Goal: Task Accomplishment & Management: Manage account settings

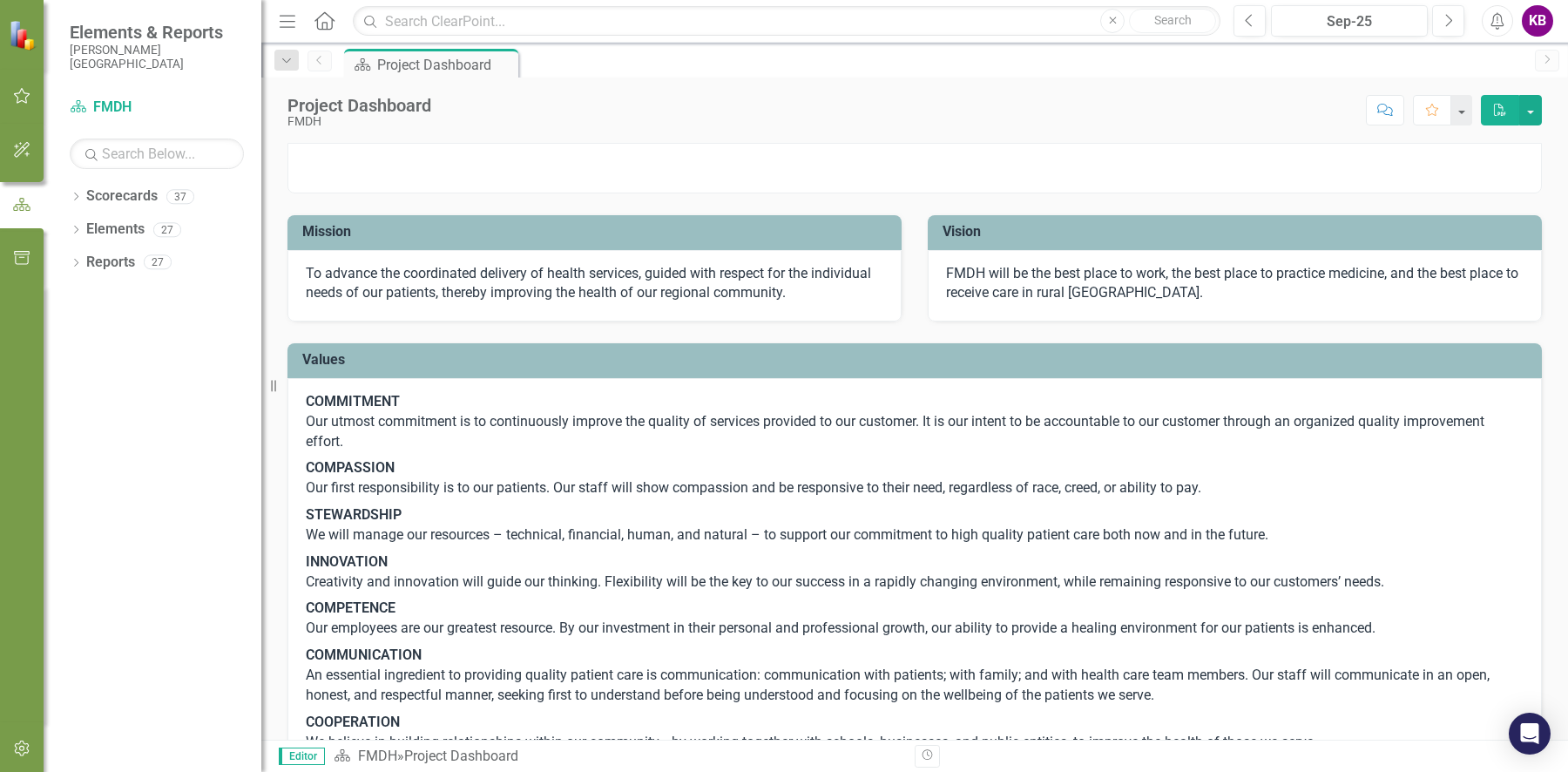
click at [4, 98] on button "button" at bounding box center [22, 97] width 39 height 37
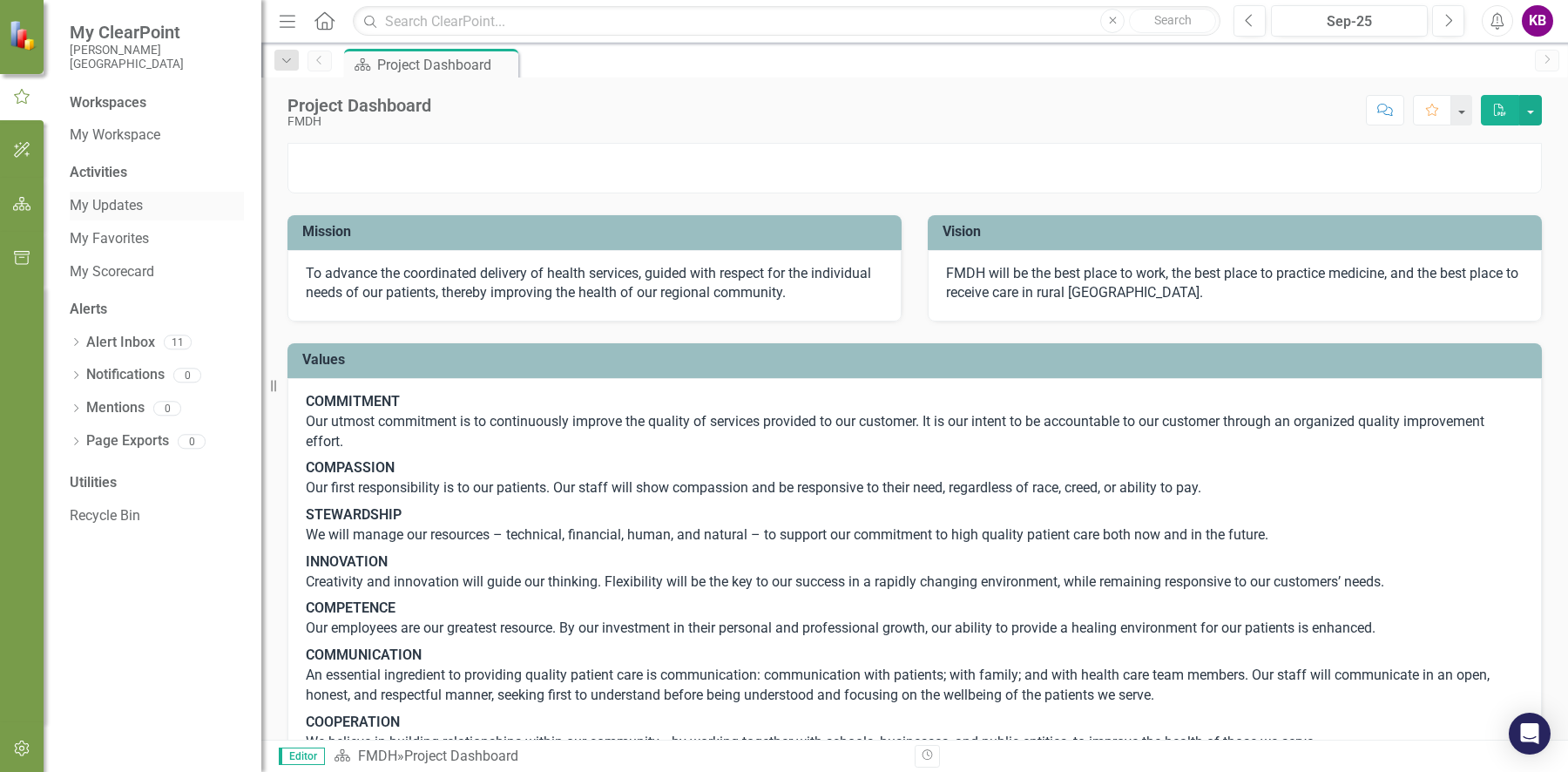
click at [97, 210] on link "My Updates" at bounding box center [157, 206] width 174 height 20
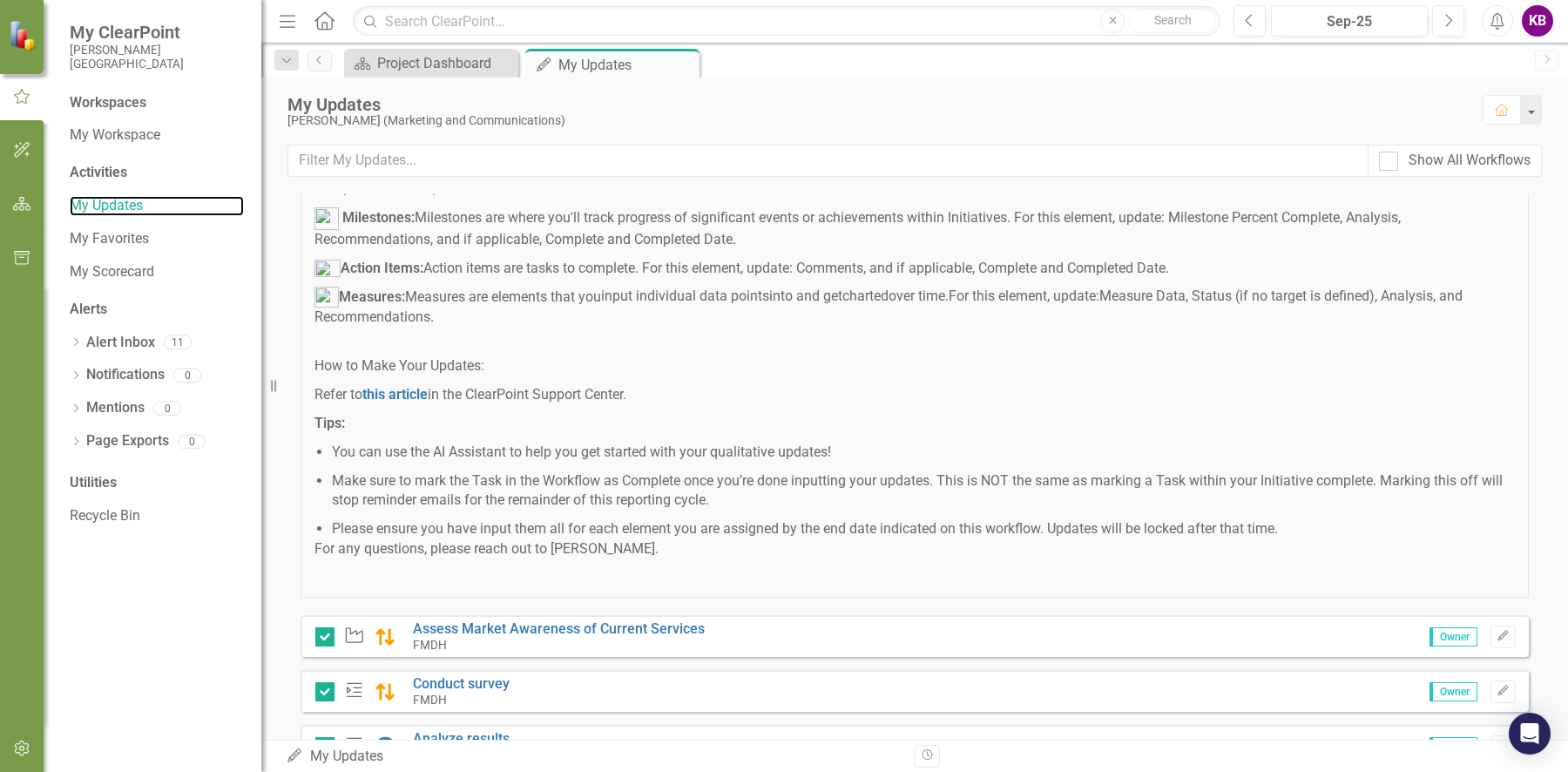
scroll to position [283, 0]
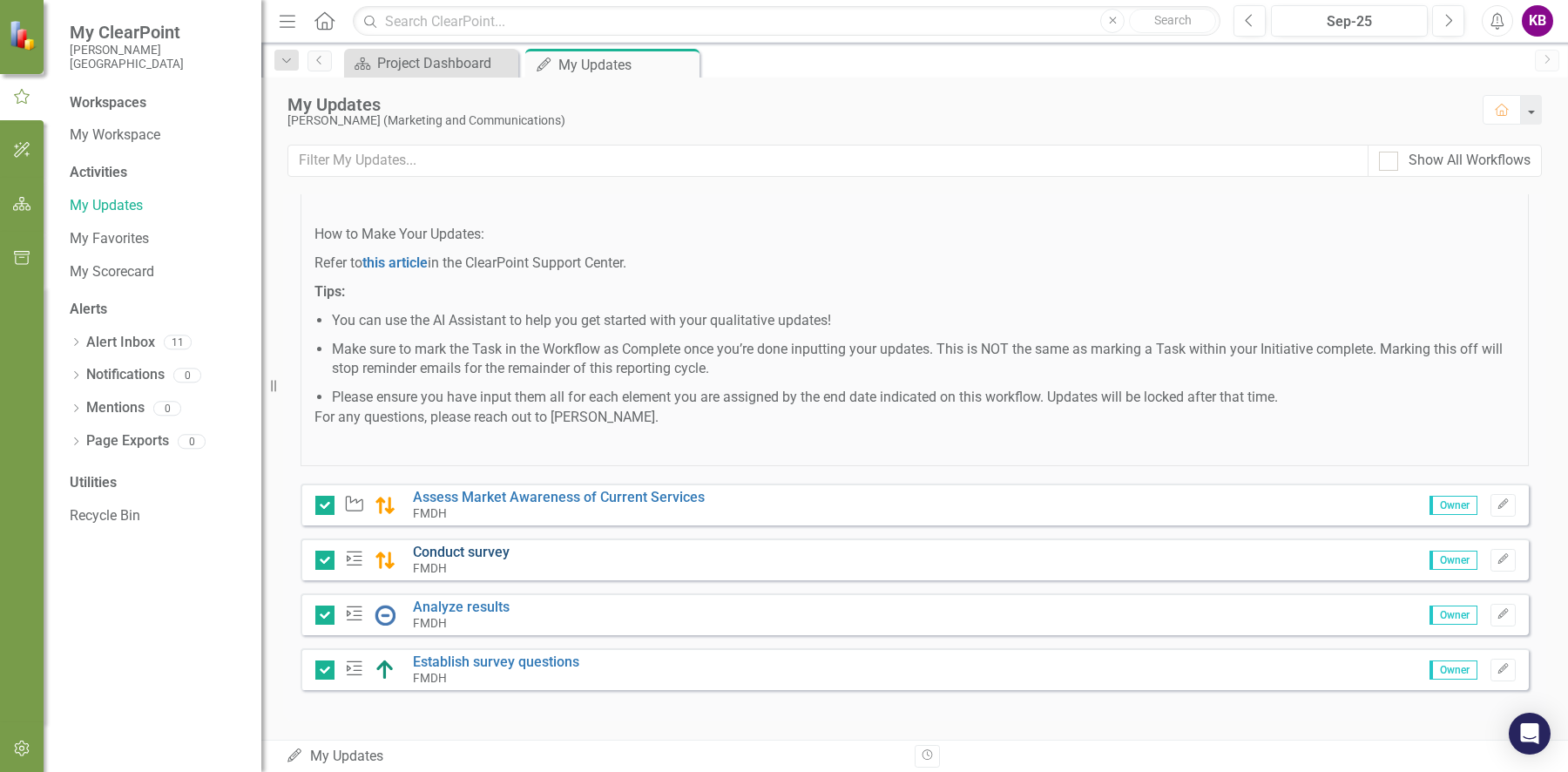
click at [456, 546] on link "Conduct survey" at bounding box center [462, 552] width 97 height 16
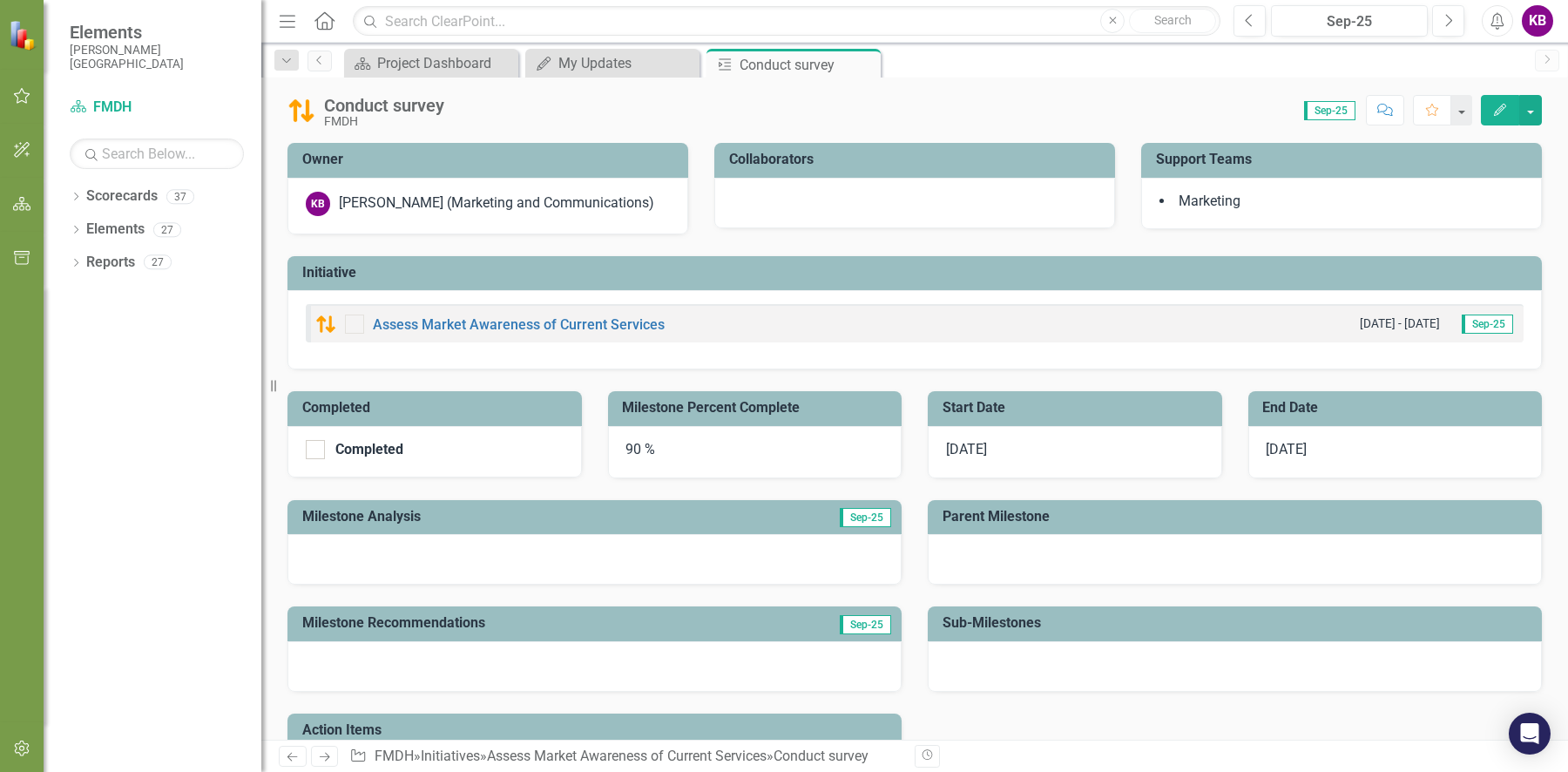
click at [451, 553] on div at bounding box center [594, 559] width 614 height 50
click at [420, 555] on div at bounding box center [594, 559] width 614 height 50
click at [391, 556] on div at bounding box center [594, 559] width 614 height 50
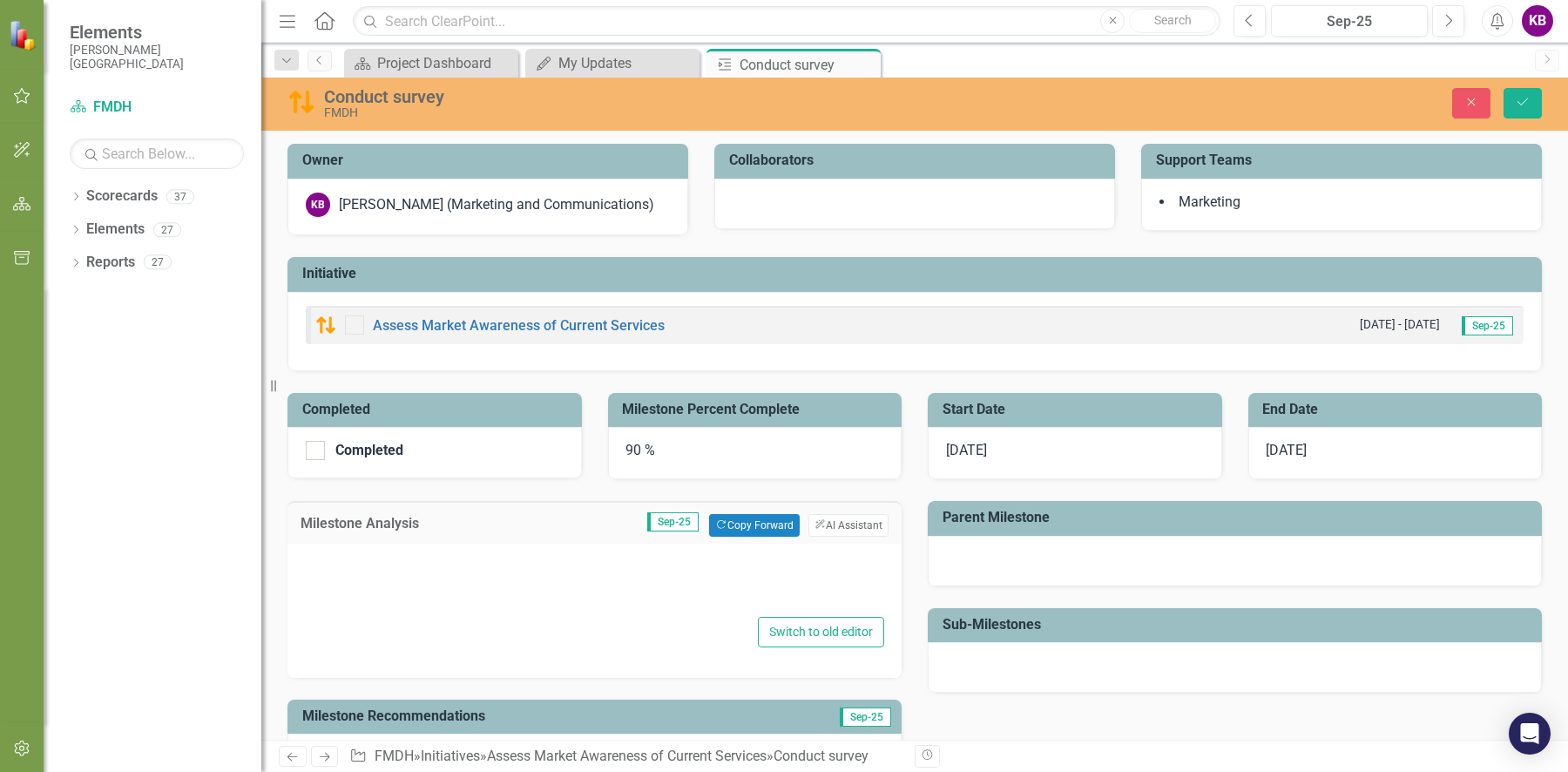
click at [424, 557] on div at bounding box center [594, 584] width 579 height 56
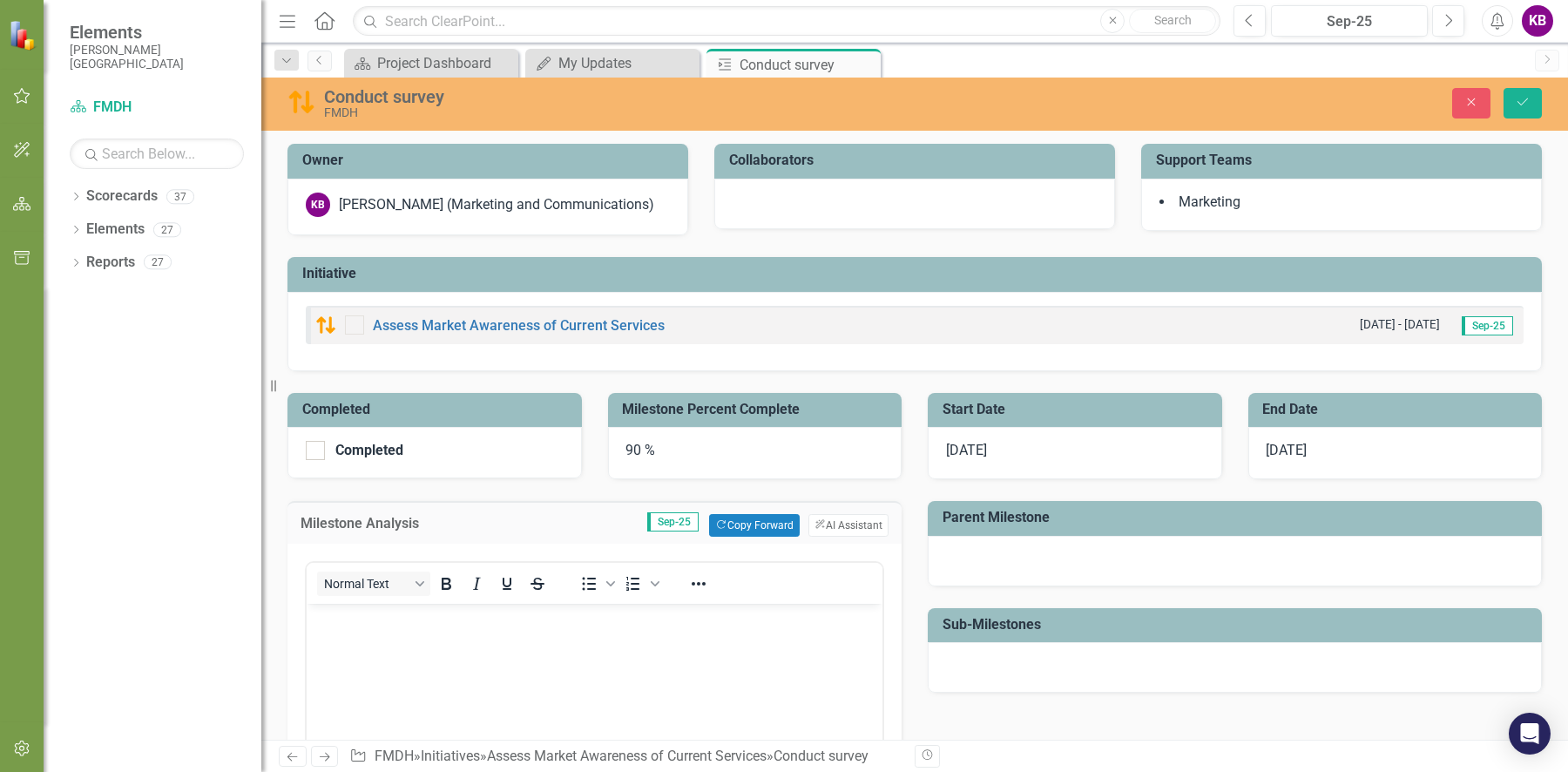
click at [339, 638] on body "Rich Text Area. Press ALT-0 for help." at bounding box center [595, 735] width 576 height 262
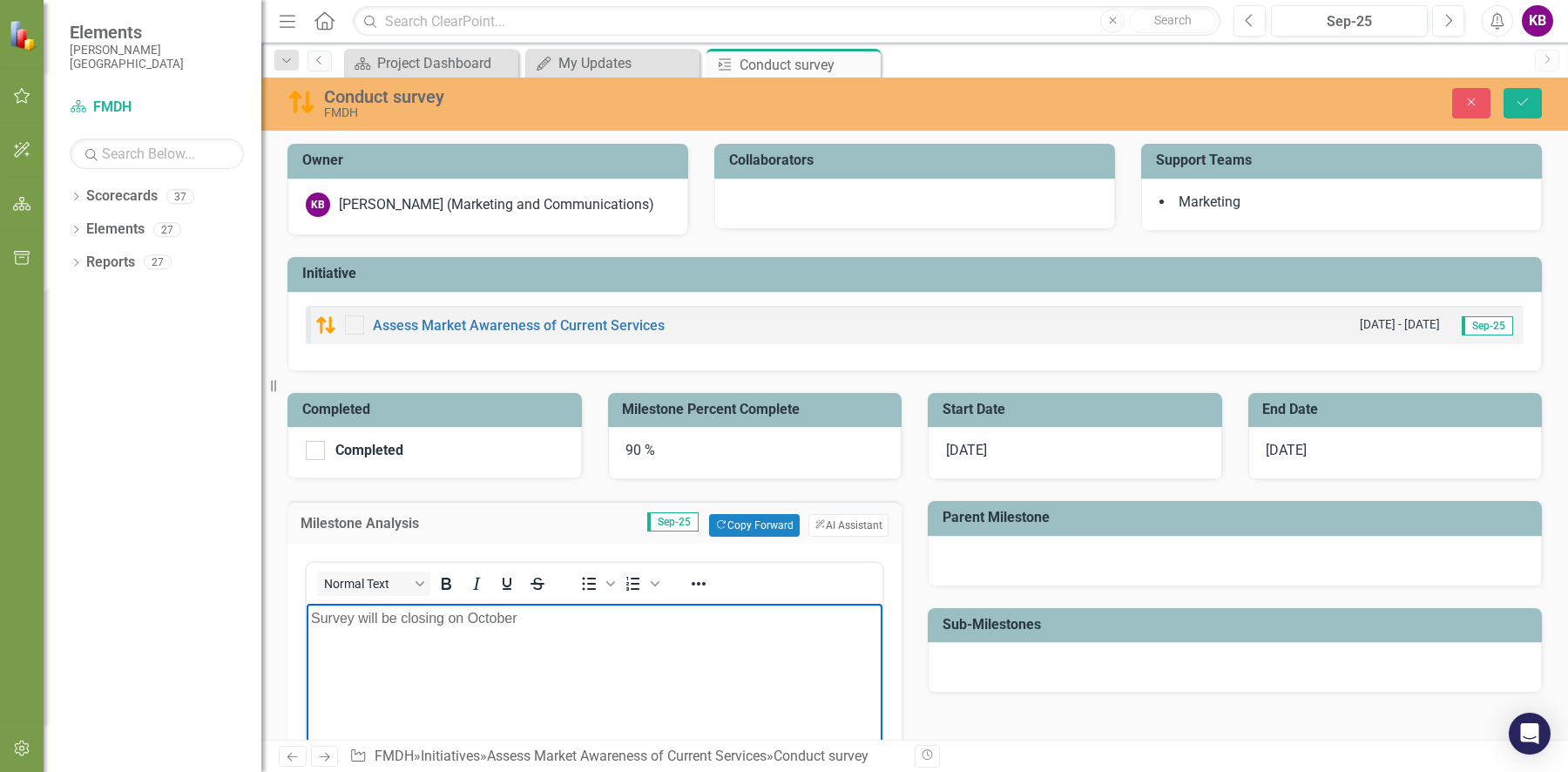
click at [532, 619] on p "Survey will be closing on October" at bounding box center [594, 619] width 567 height 21
click at [1520, 103] on icon "submit" at bounding box center [1522, 101] width 10 height 7
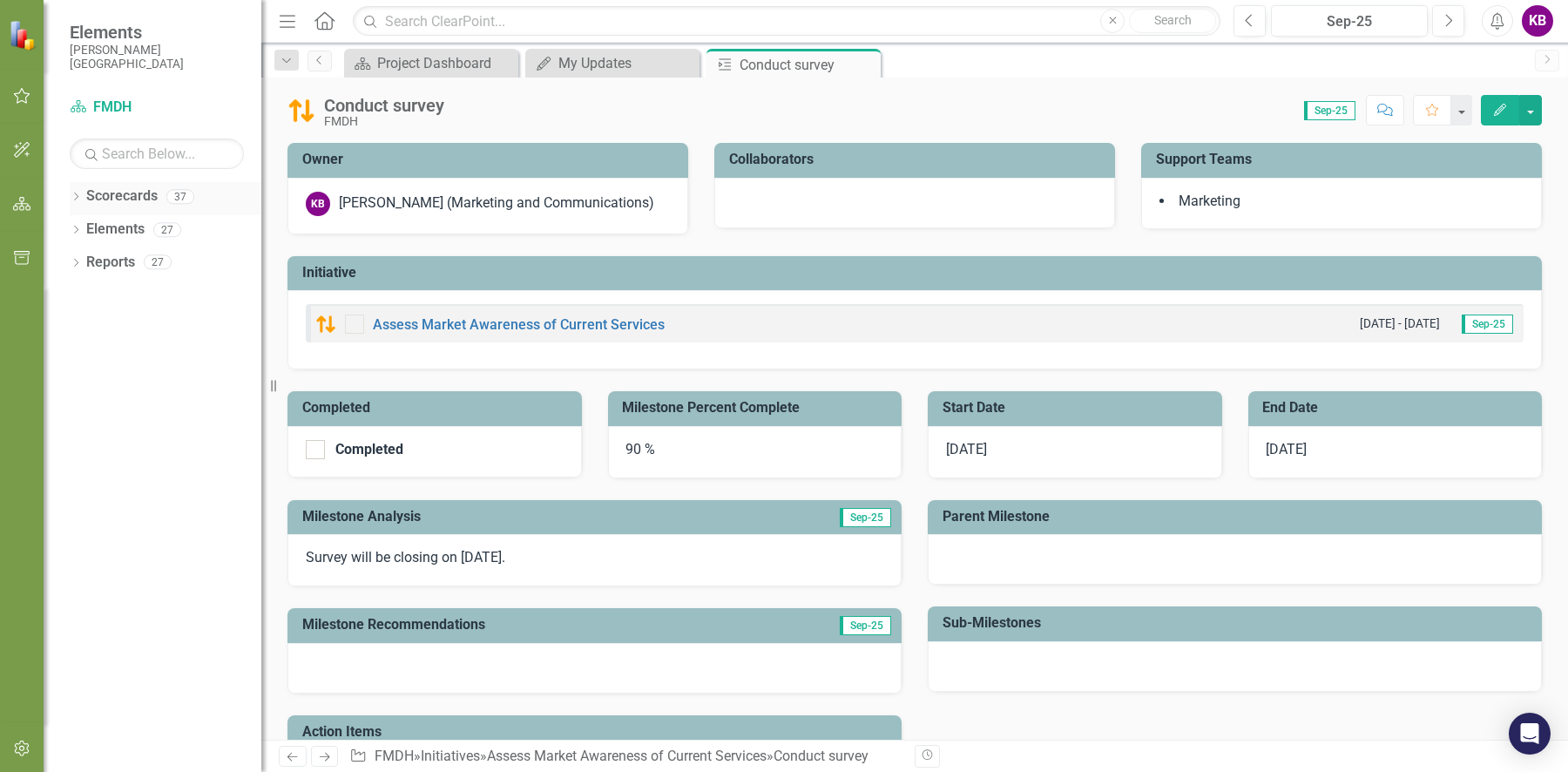
click at [71, 194] on icon "Dropdown" at bounding box center [76, 198] width 12 height 9
click at [81, 230] on icon "Dropdown" at bounding box center [85, 229] width 13 height 10
click at [106, 325] on icon "Dropdown" at bounding box center [102, 327] width 13 height 10
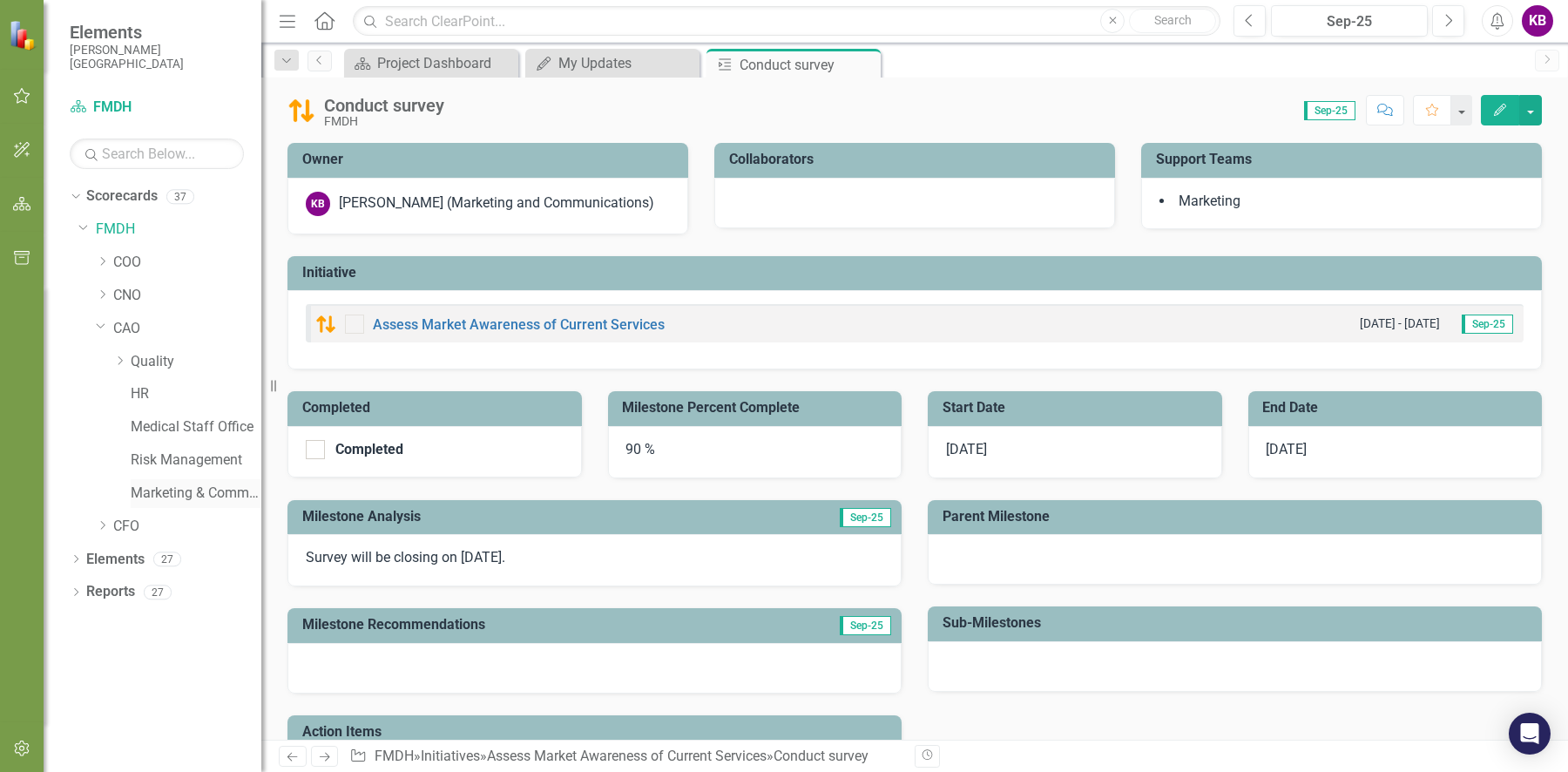
click at [170, 502] on div "Marketing & Communications" at bounding box center [196, 493] width 131 height 28
click at [213, 488] on link "Marketing & Communications" at bounding box center [196, 493] width 131 height 20
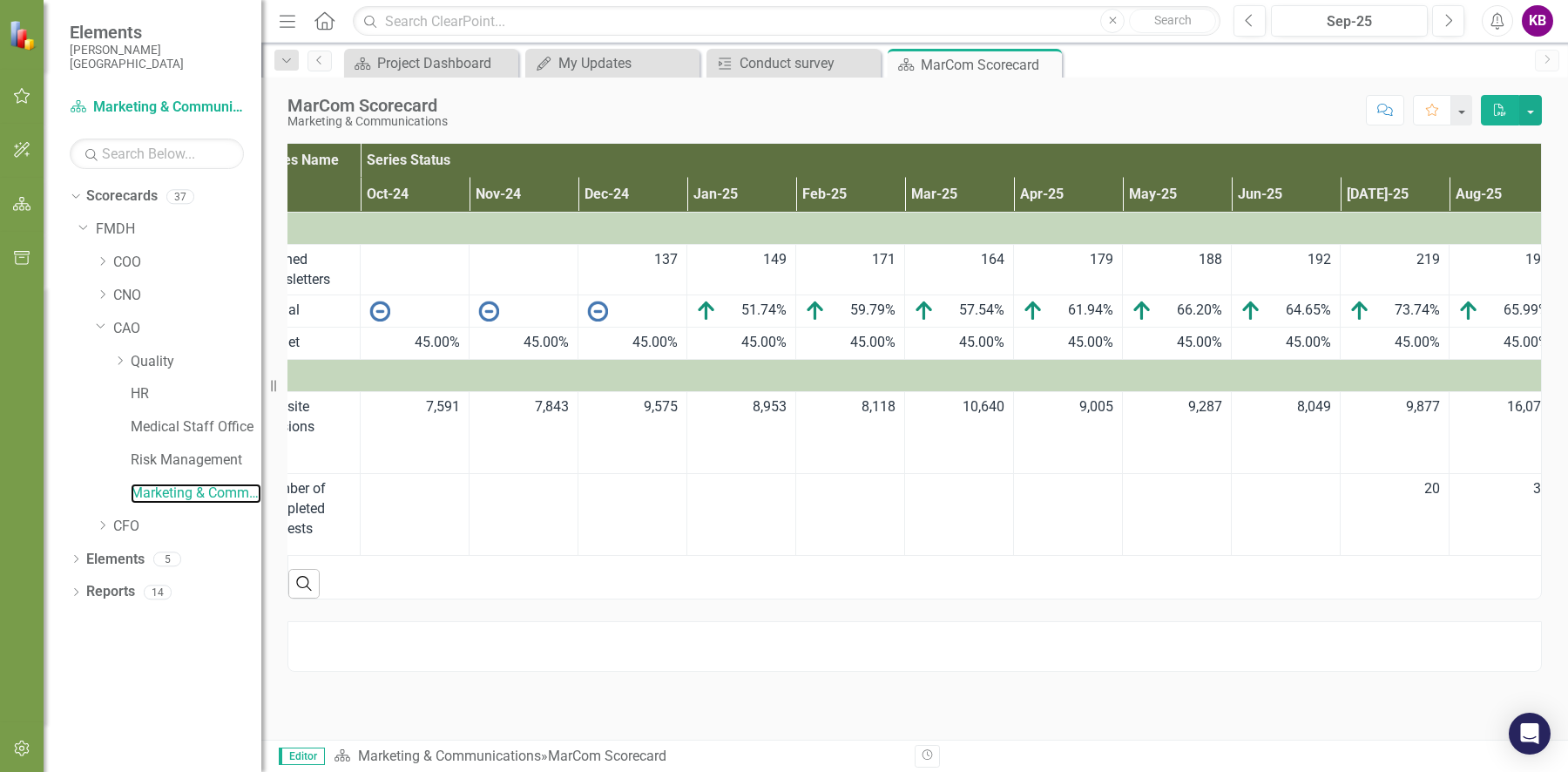
scroll to position [0, 337]
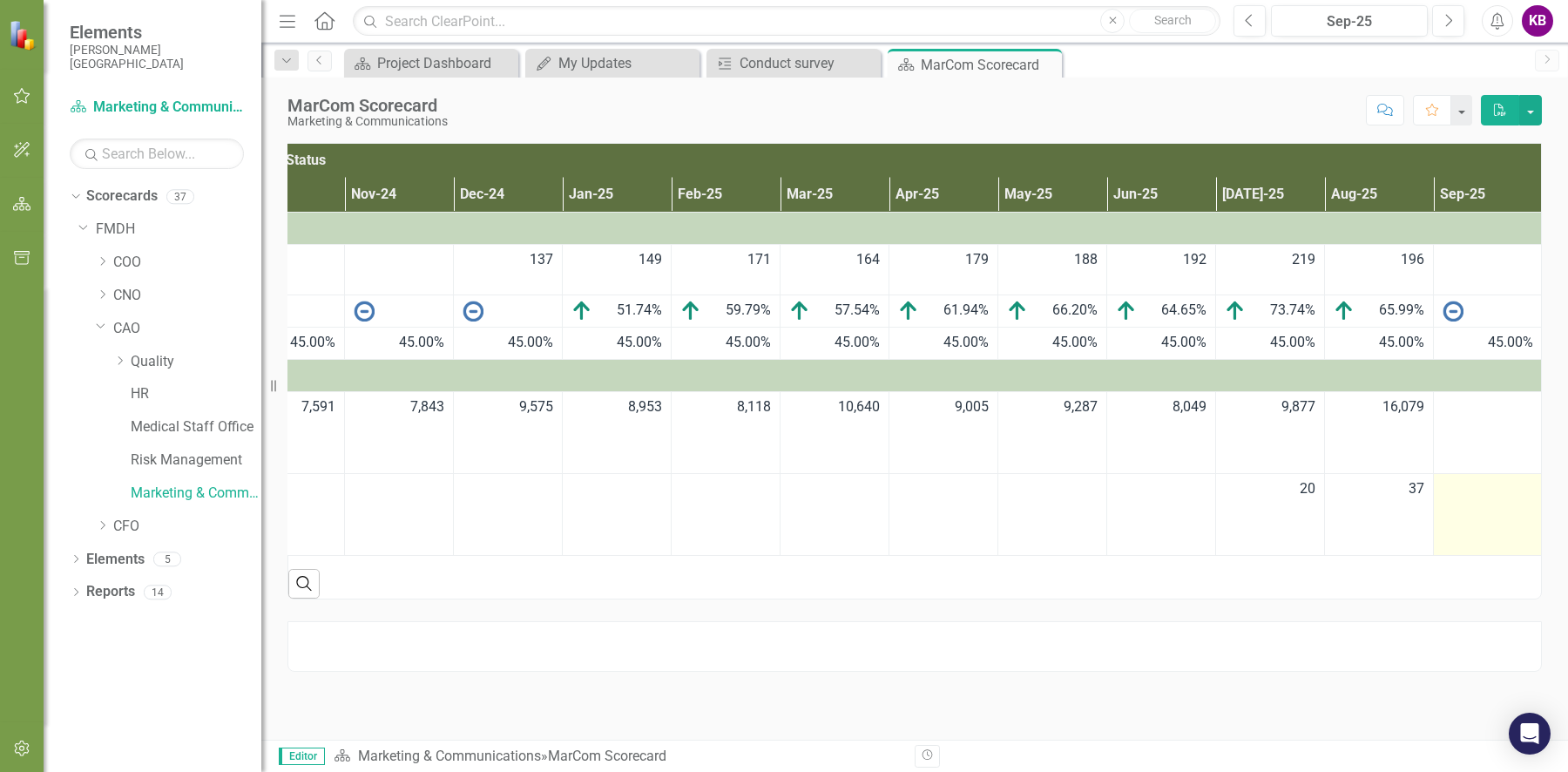
click at [1491, 479] on div at bounding box center [1488, 489] width 91 height 21
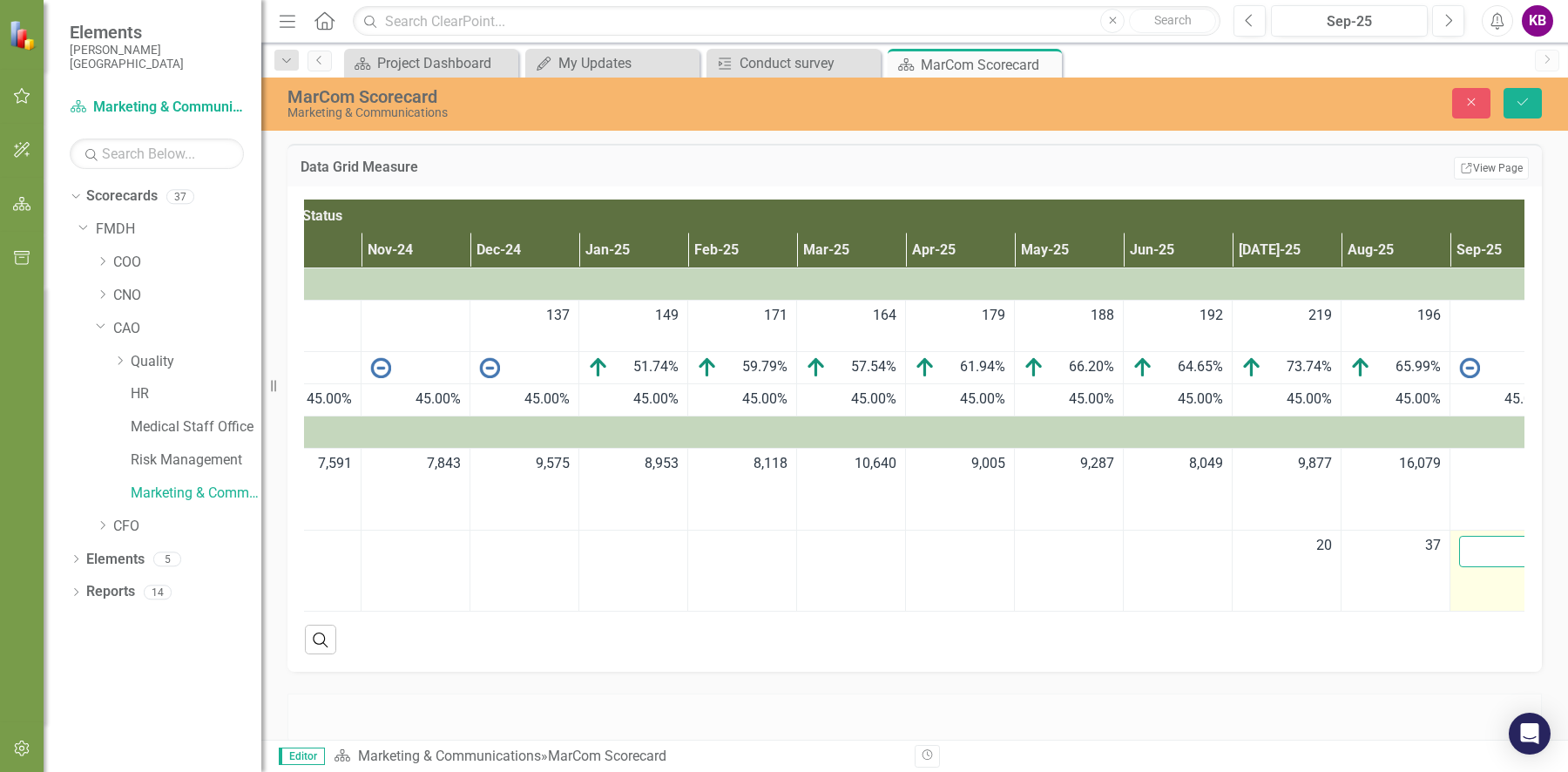
click at [1479, 540] on input "number" at bounding box center [1504, 552] width 91 height 32
type input "49"
click at [1504, 88] on button "Save" at bounding box center [1522, 103] width 38 height 30
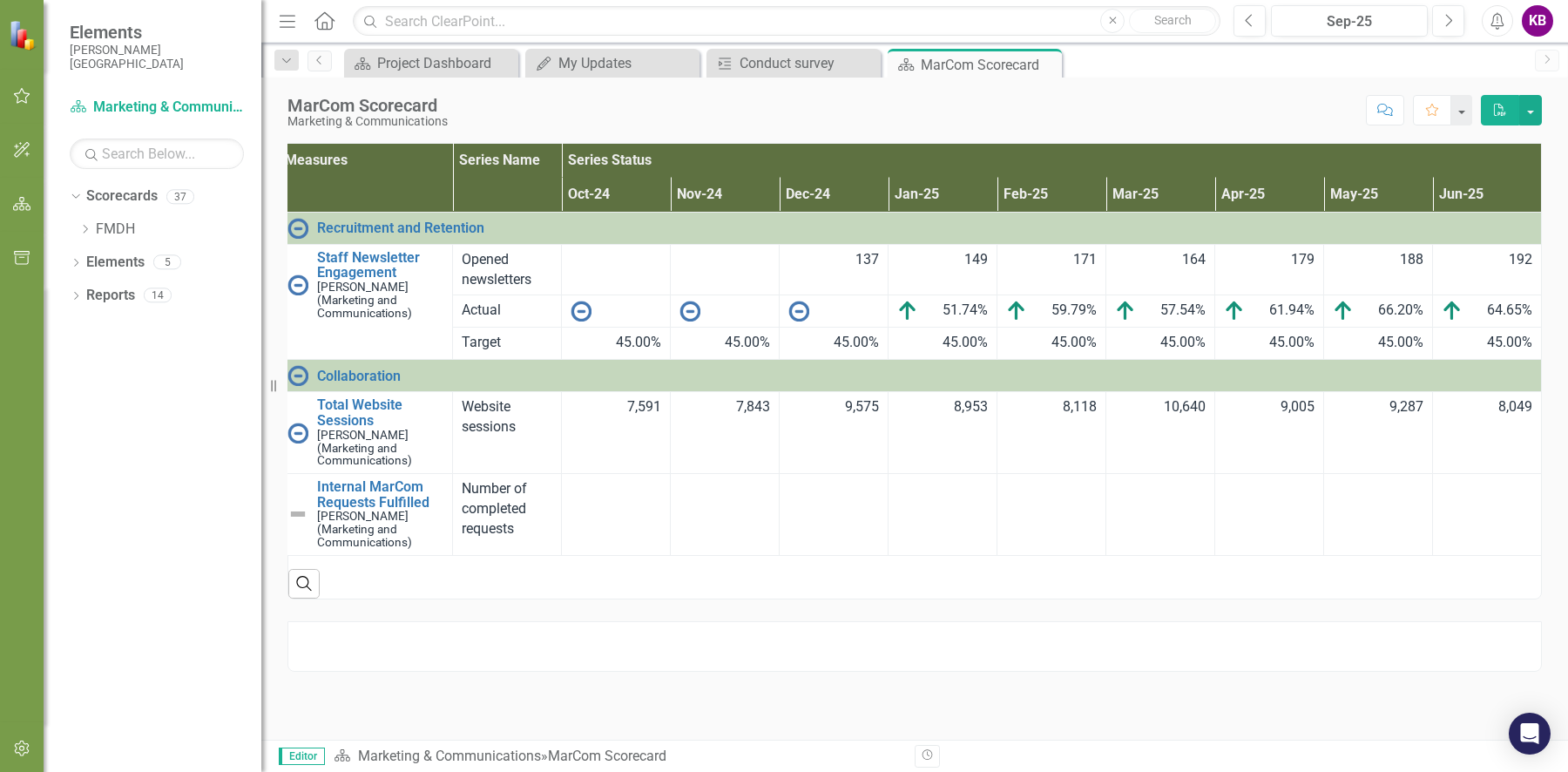
scroll to position [0, 0]
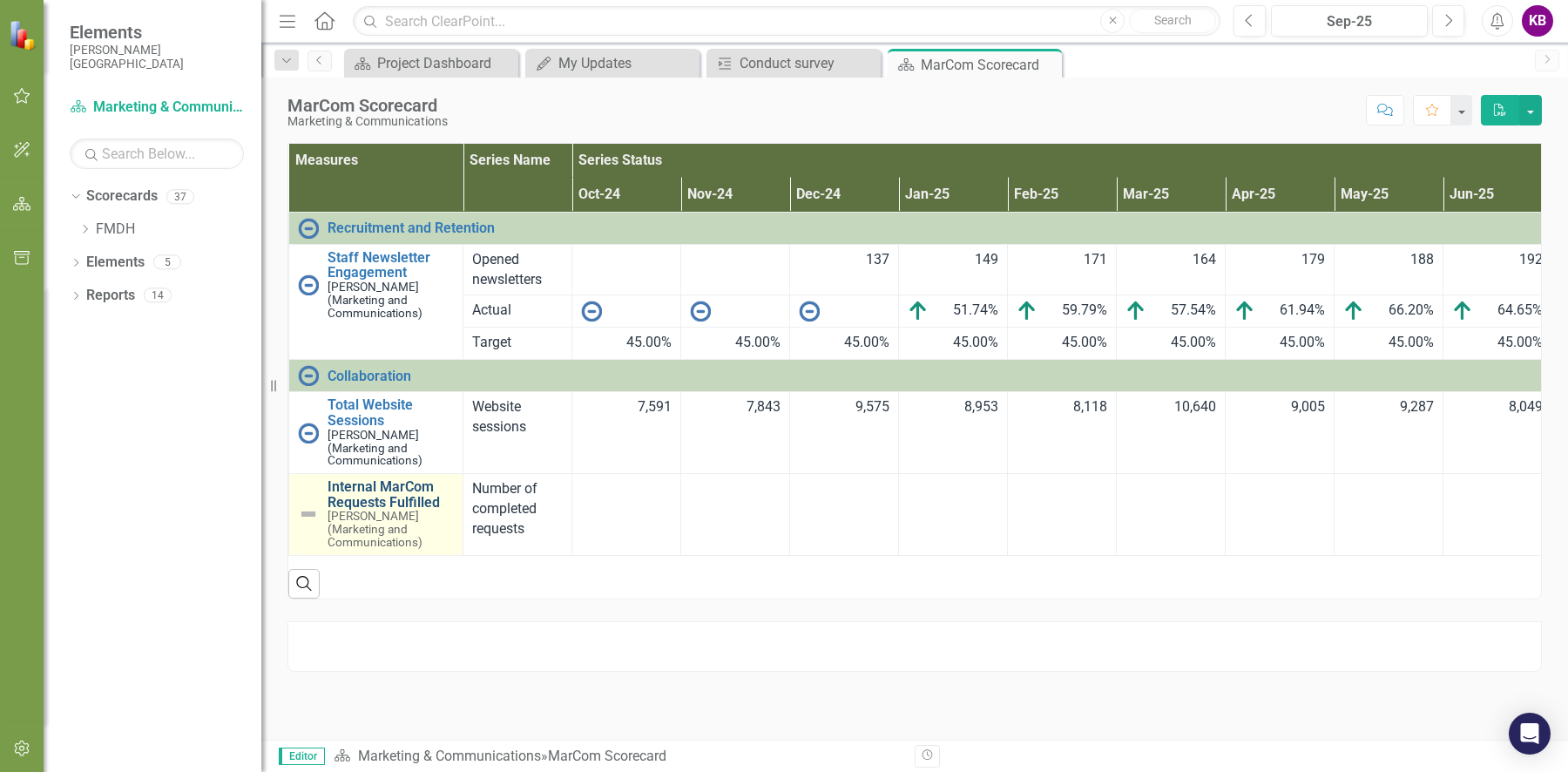
click at [399, 487] on link "Internal MarCom Requests Fulfilled" at bounding box center [391, 494] width 126 height 30
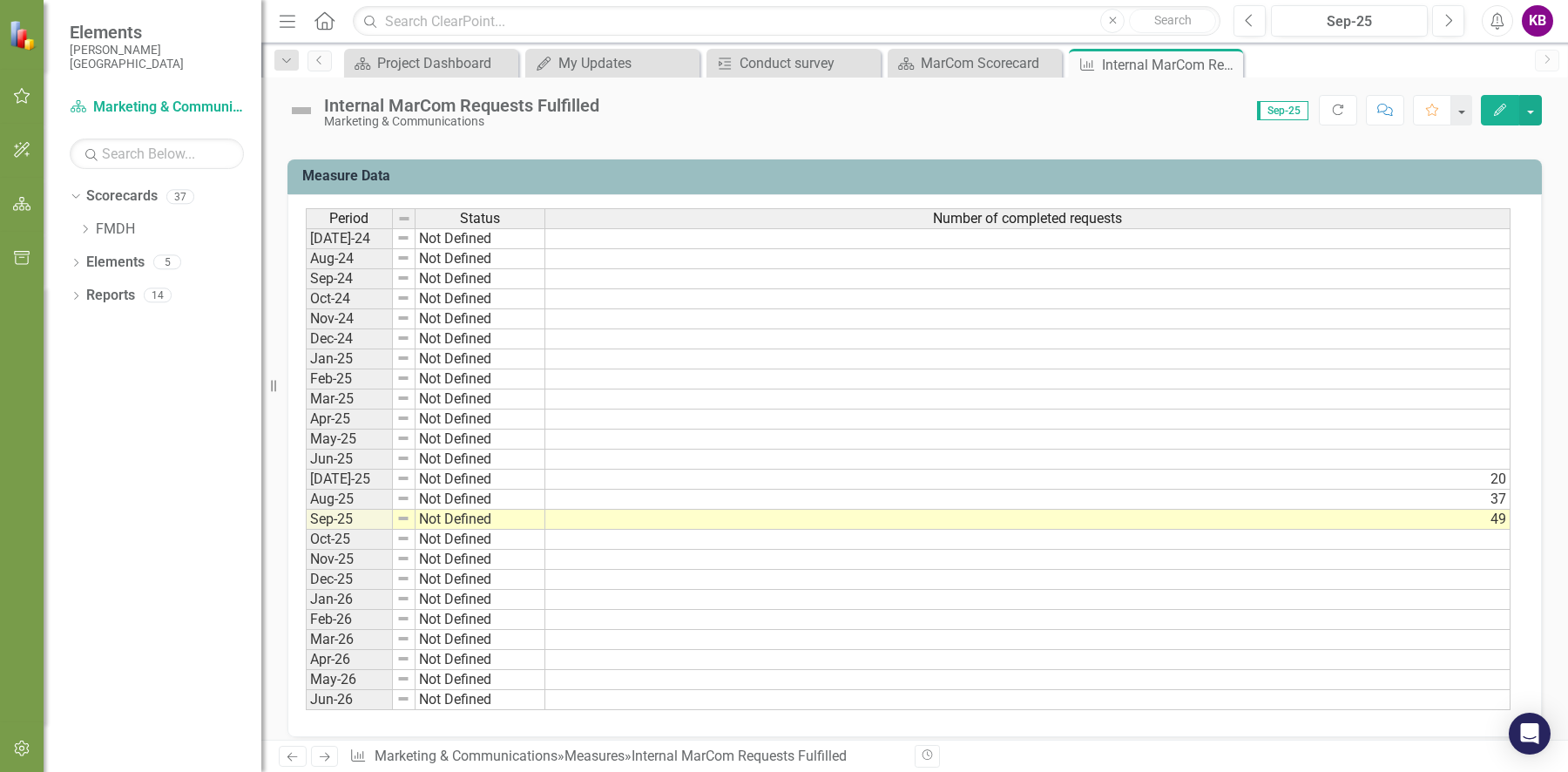
scroll to position [696, 0]
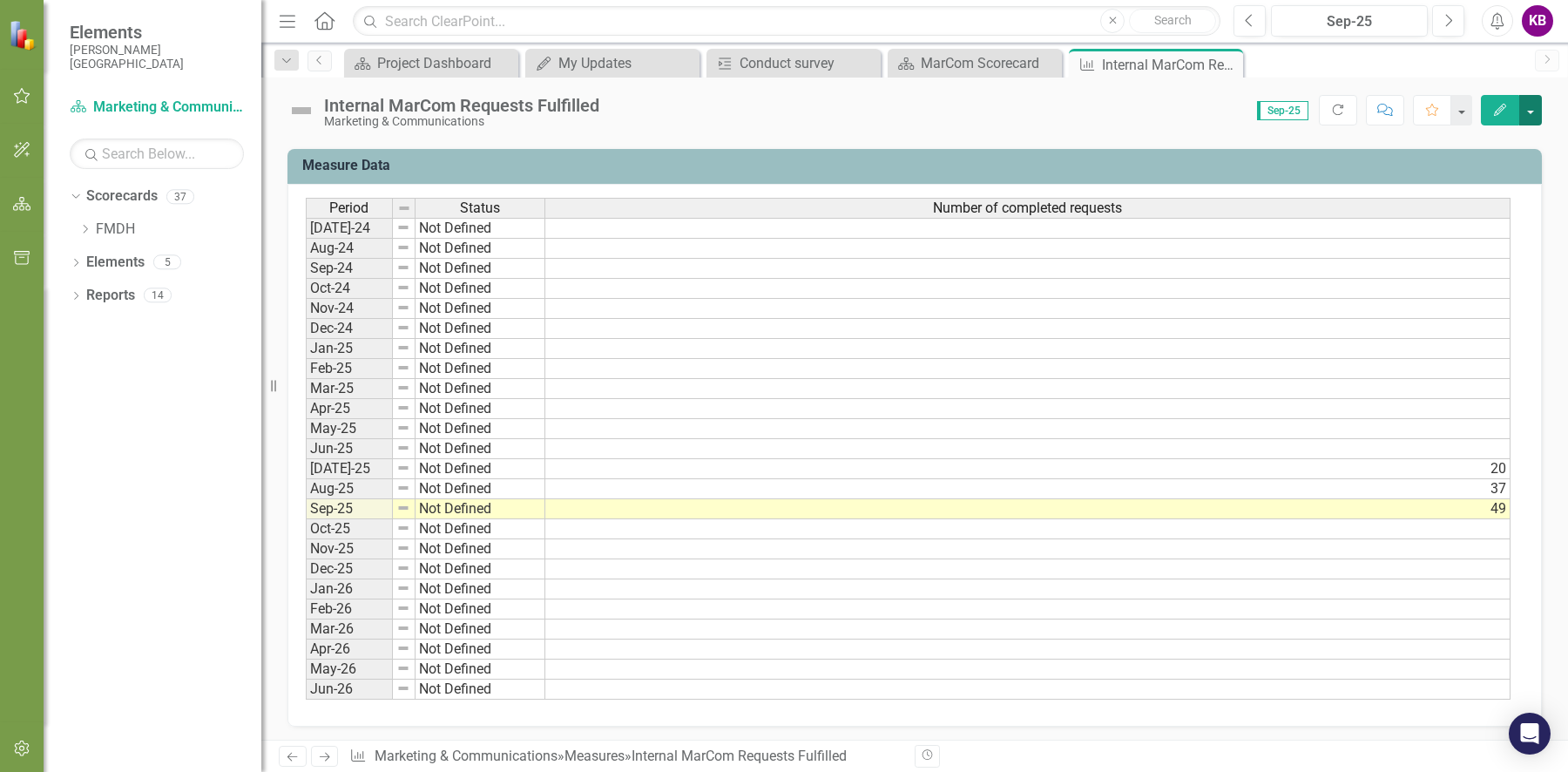
click at [1534, 112] on button "button" at bounding box center [1531, 110] width 23 height 30
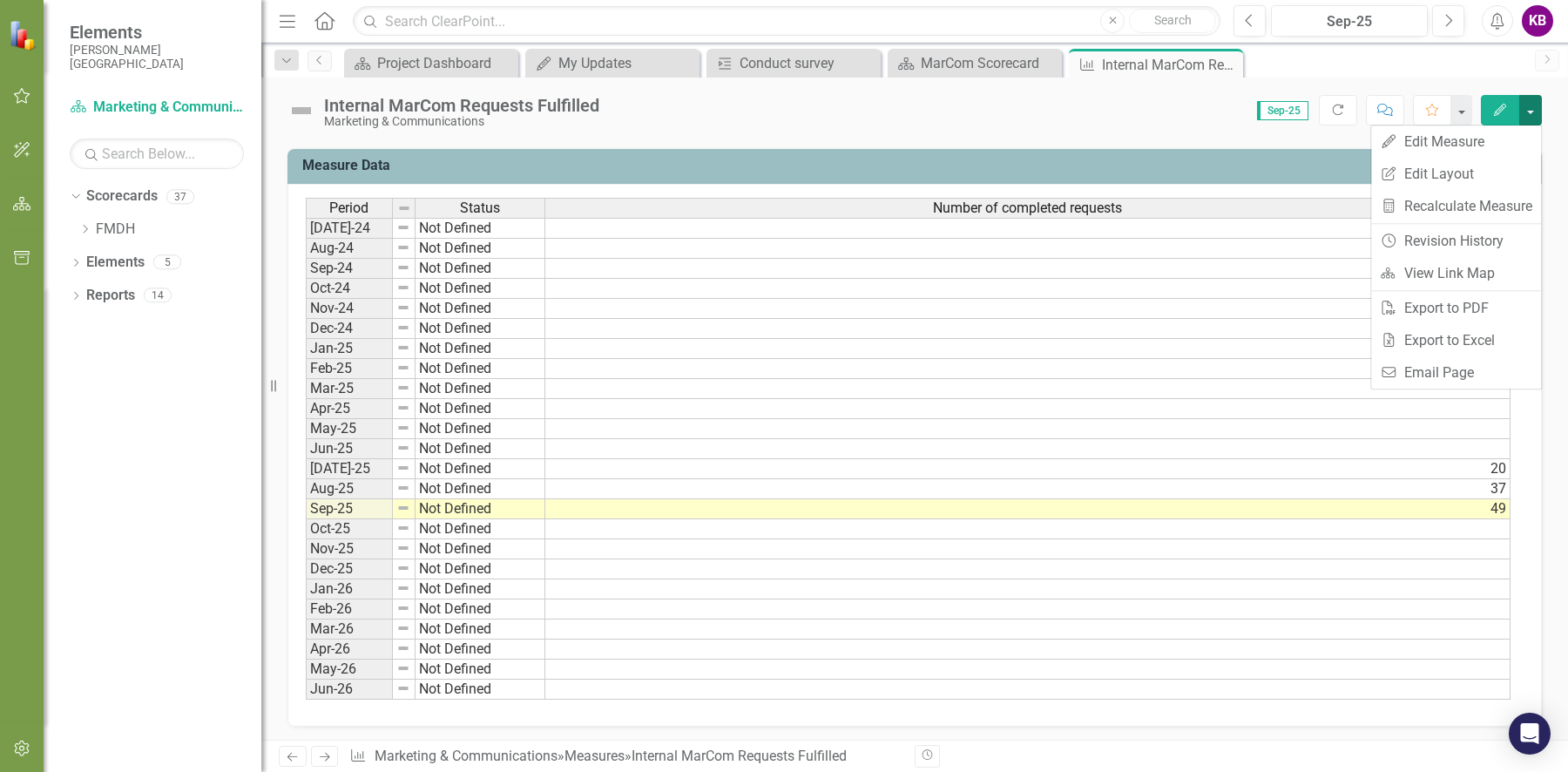
click at [1534, 112] on button "button" at bounding box center [1531, 110] width 23 height 30
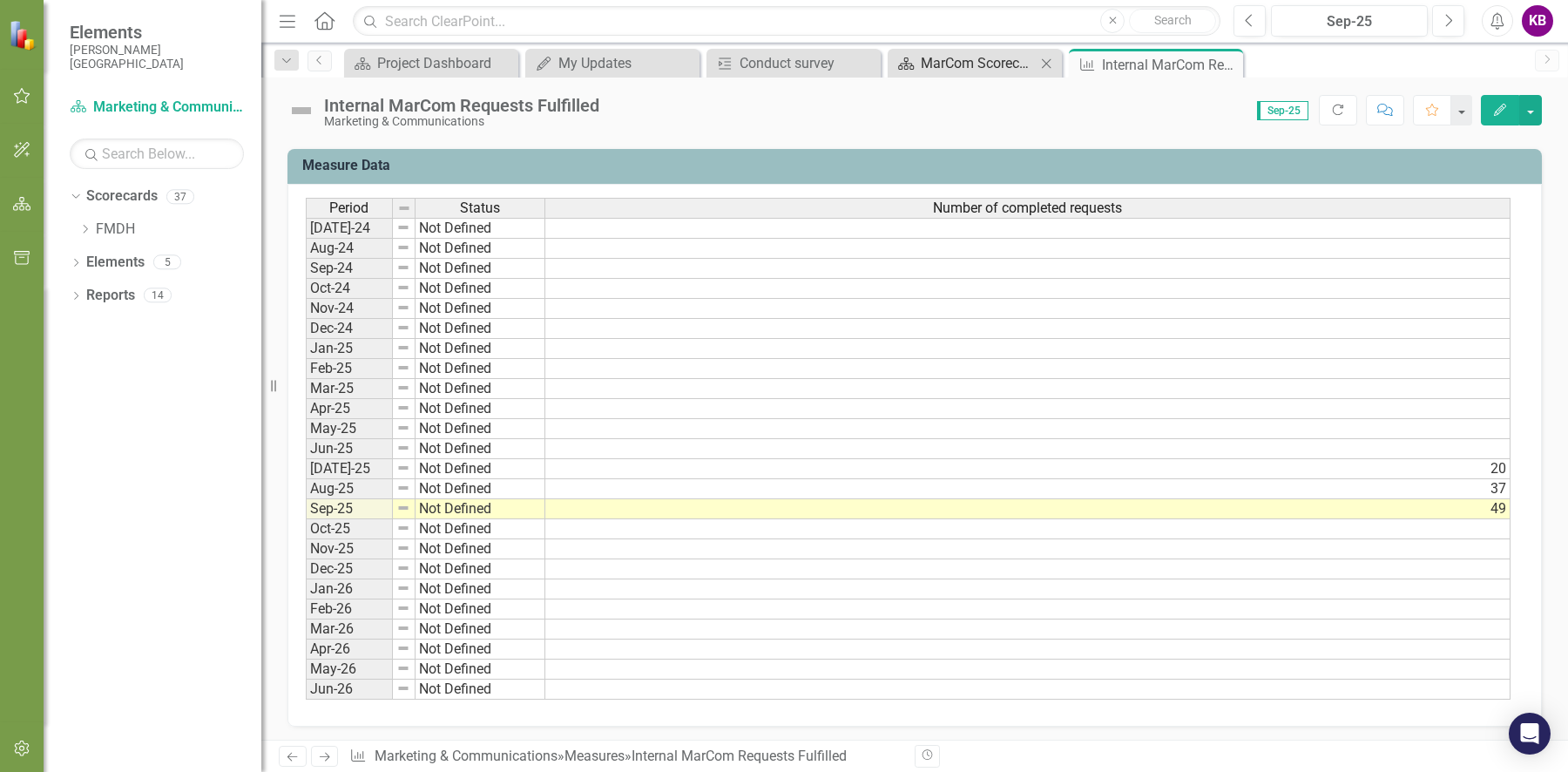
click at [943, 70] on div "MarCom Scorecard" at bounding box center [977, 63] width 115 height 22
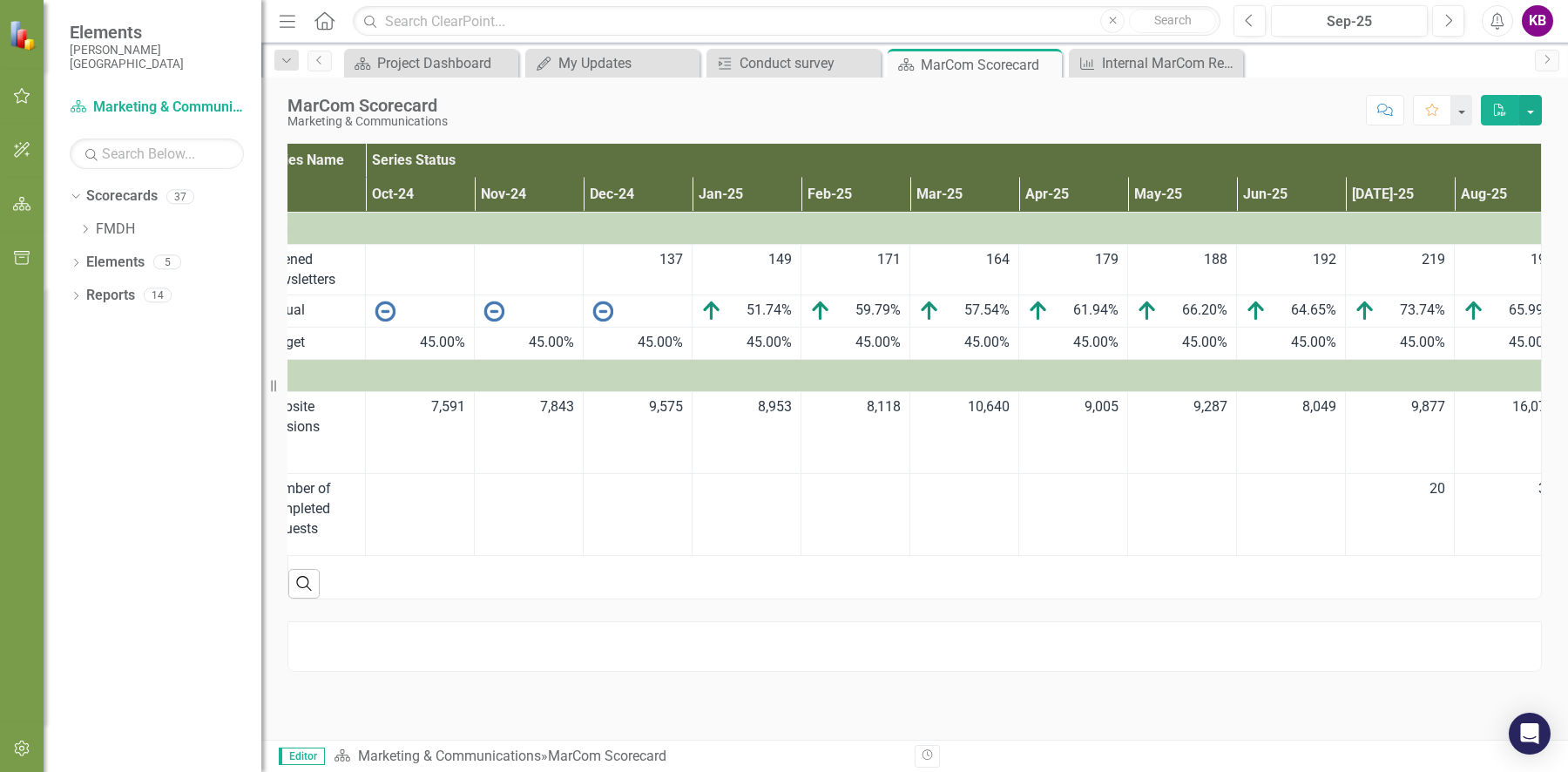
scroll to position [0, 337]
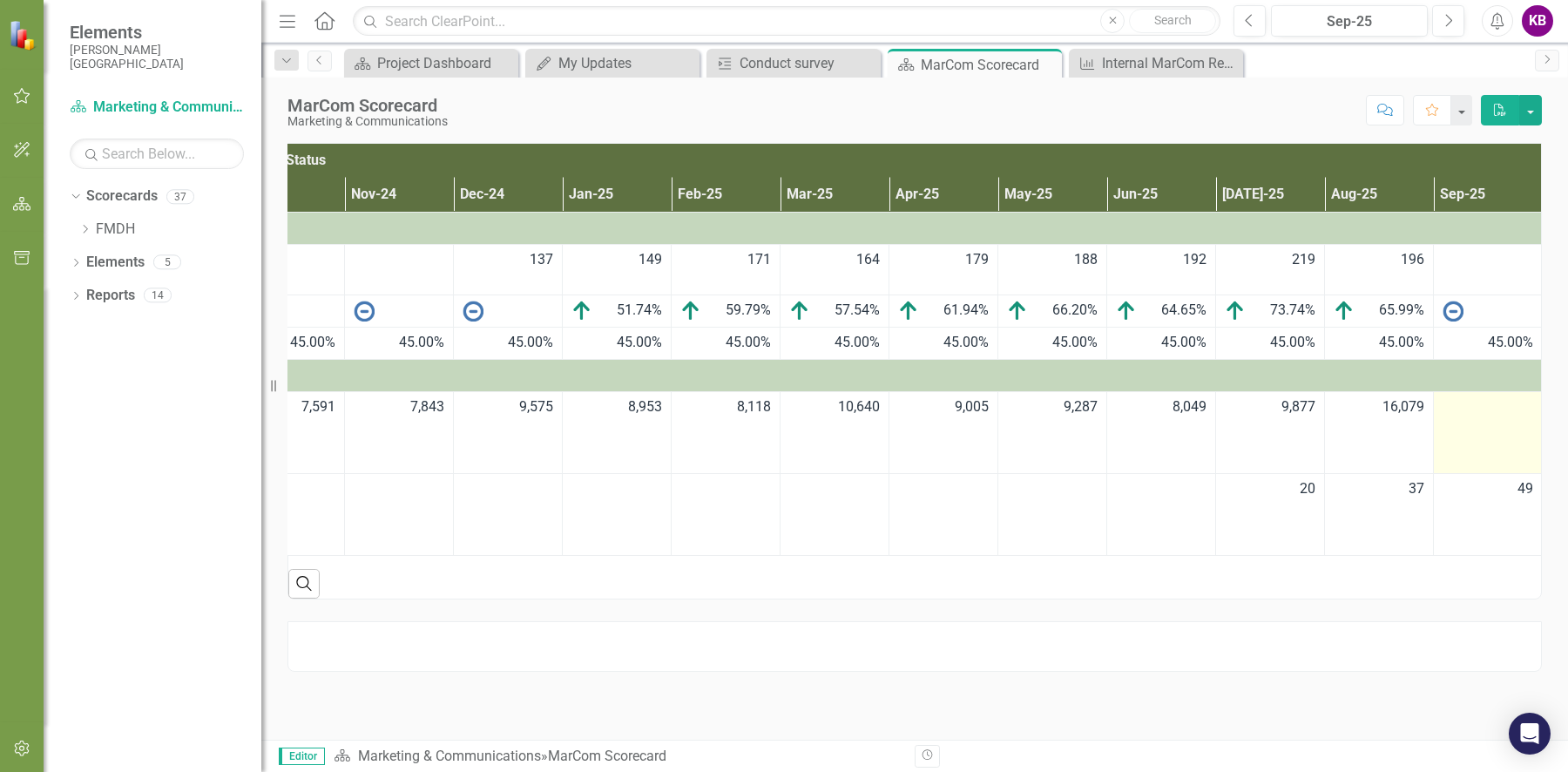
click at [1475, 418] on td at bounding box center [1488, 433] width 109 height 82
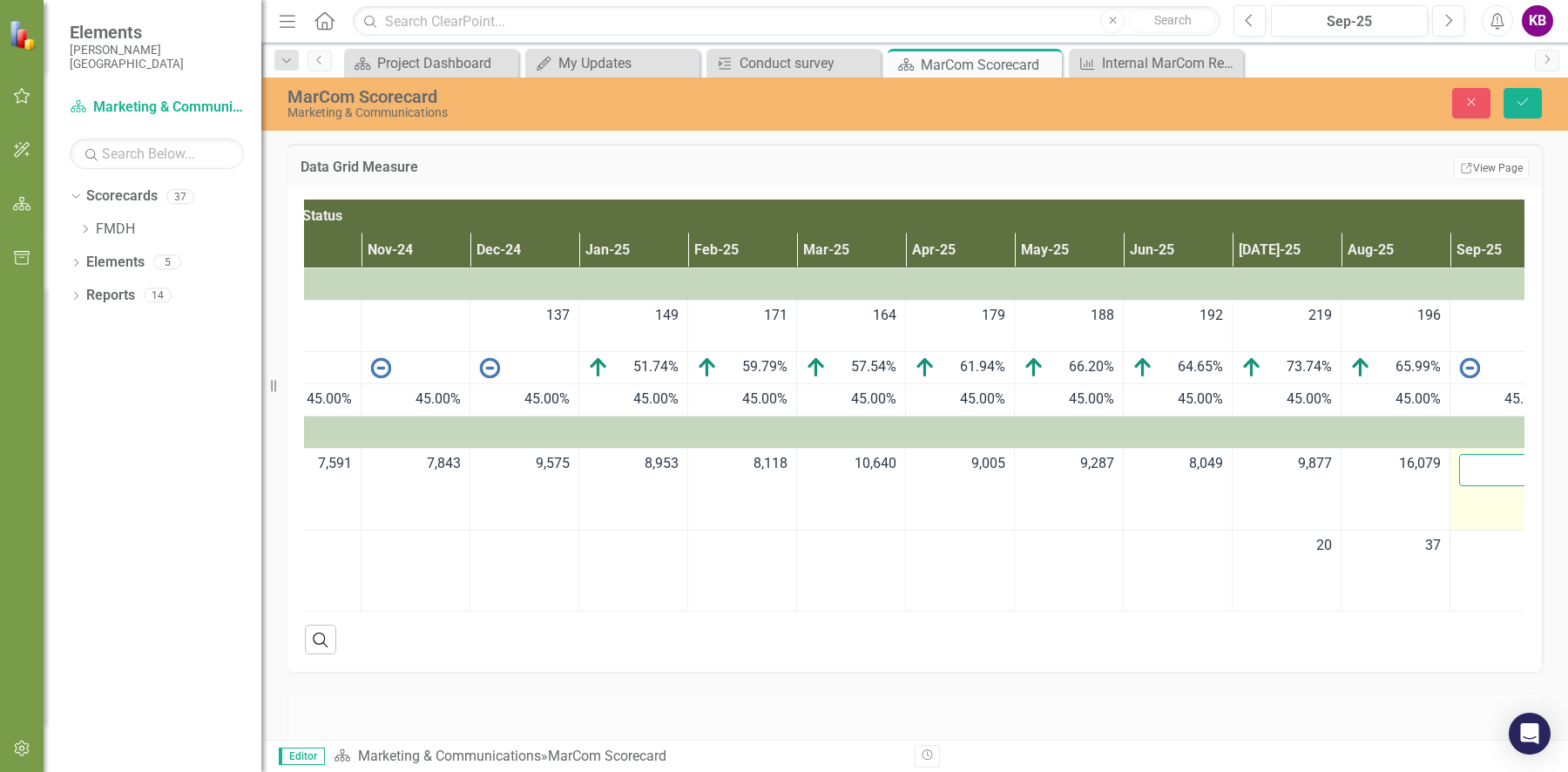
click at [1478, 473] on input "number" at bounding box center [1504, 470] width 91 height 32
type input "8032"
click at [1504, 88] on button "Save" at bounding box center [1522, 103] width 38 height 30
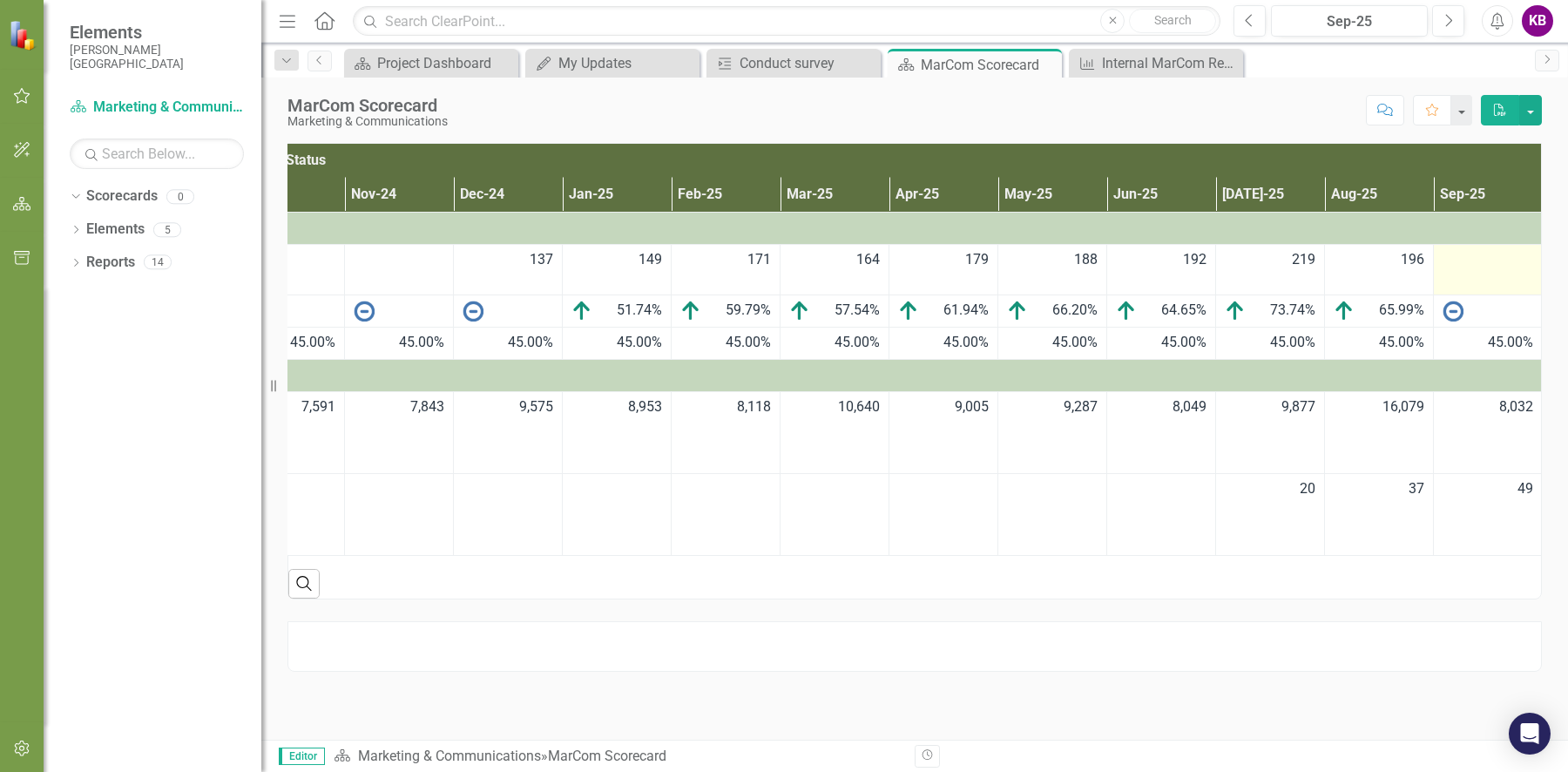
click at [1478, 274] on td at bounding box center [1488, 269] width 109 height 51
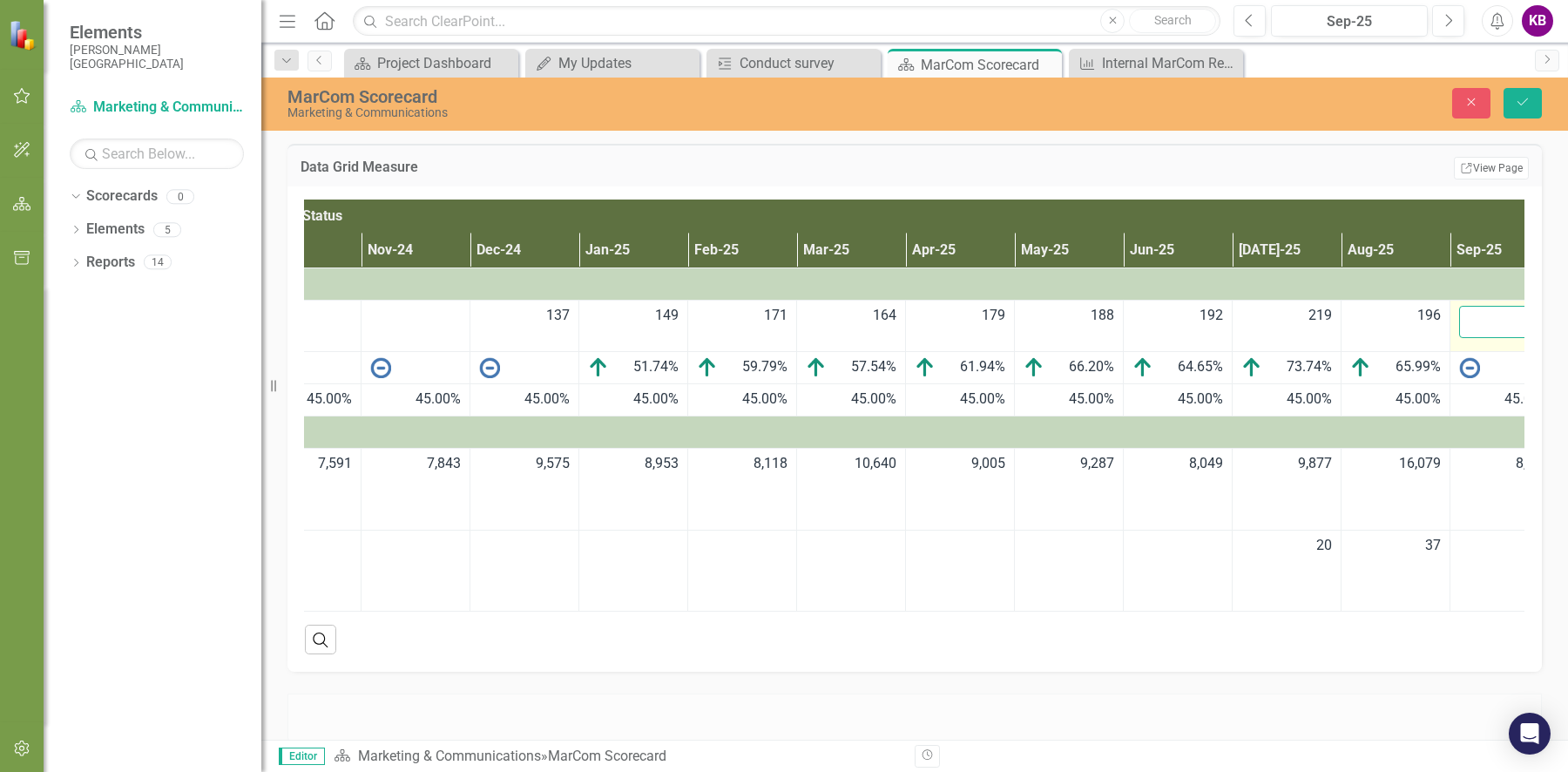
click at [1472, 327] on input "number" at bounding box center [1504, 322] width 91 height 32
type input "197"
click at [1504, 88] on button "Save" at bounding box center [1522, 103] width 38 height 30
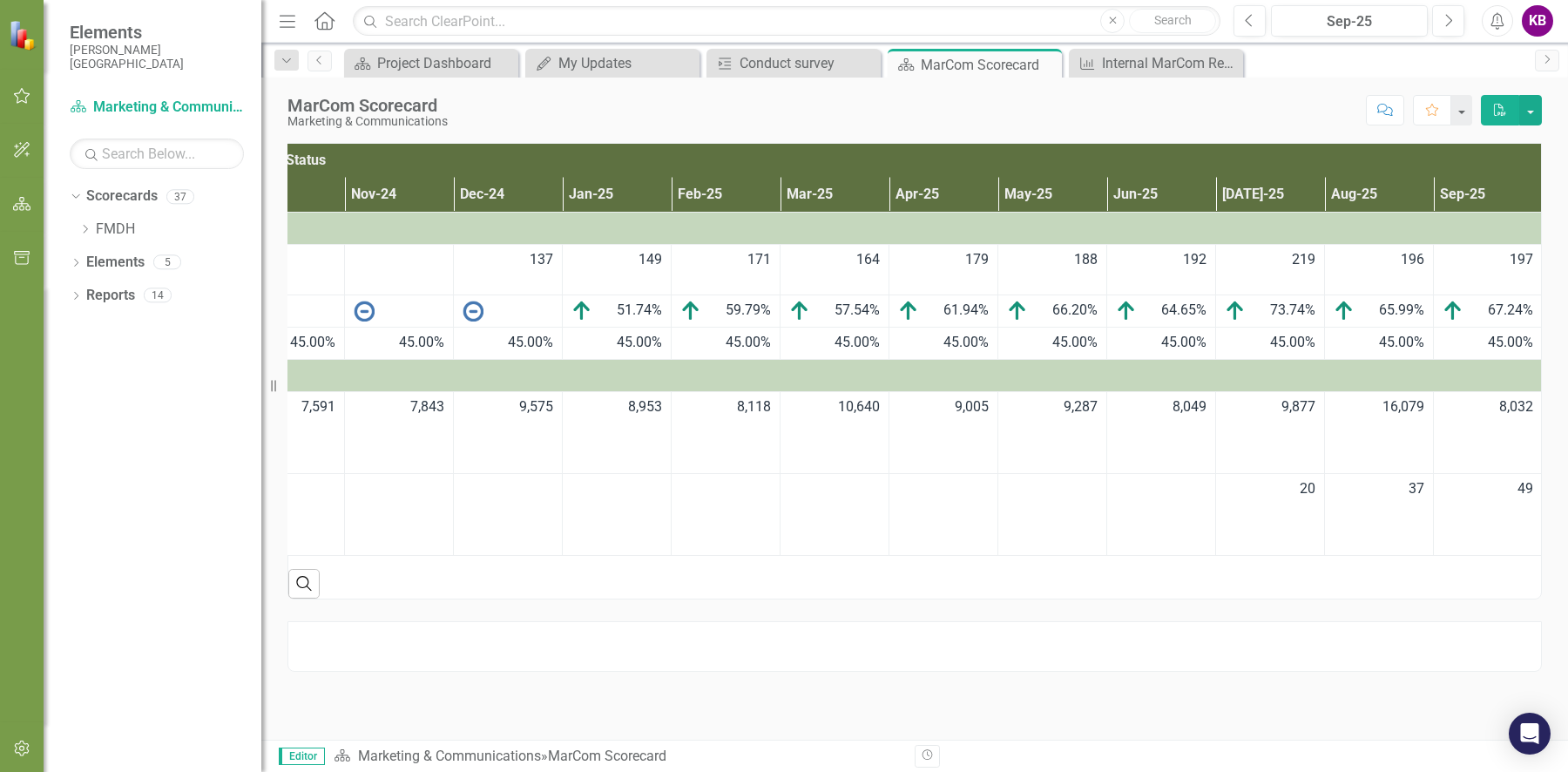
scroll to position [0, 0]
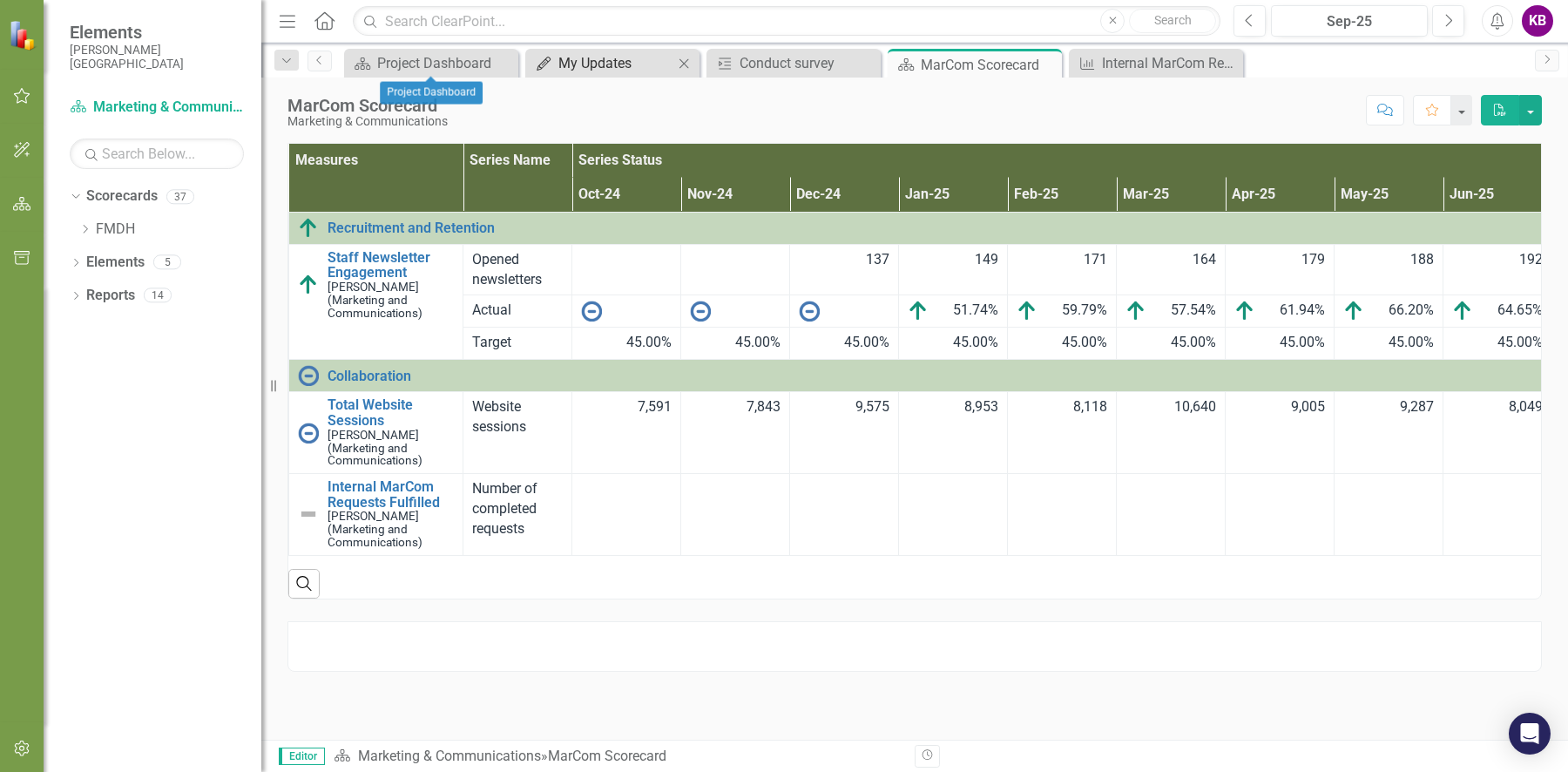
click at [582, 63] on div "My Updates" at bounding box center [615, 63] width 115 height 22
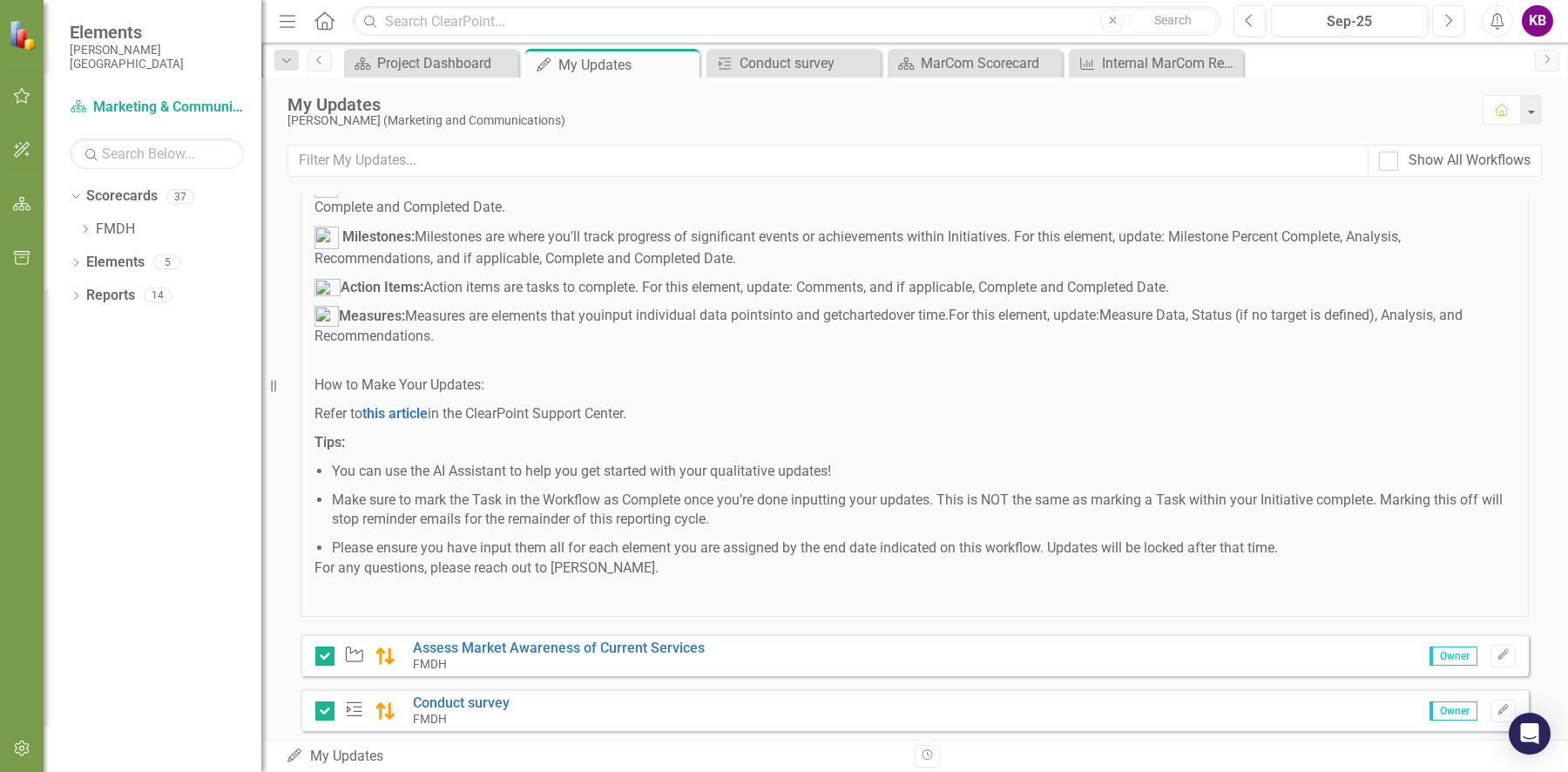
scroll to position [283, 0]
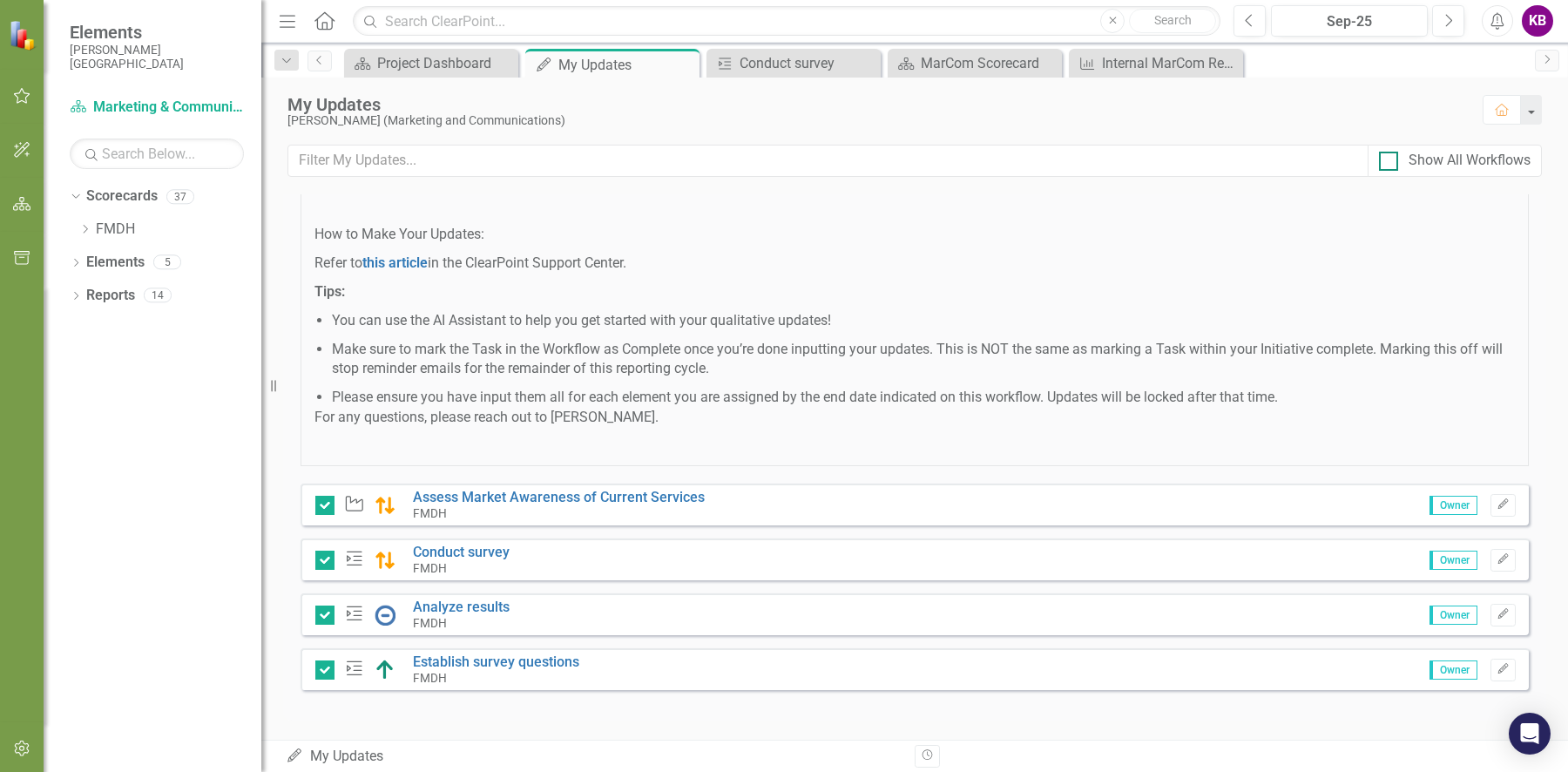
click at [1393, 156] on div at bounding box center [1389, 161] width 19 height 19
click at [1391, 156] on input "Show All Workflows" at bounding box center [1385, 157] width 11 height 11
checkbox input "true"
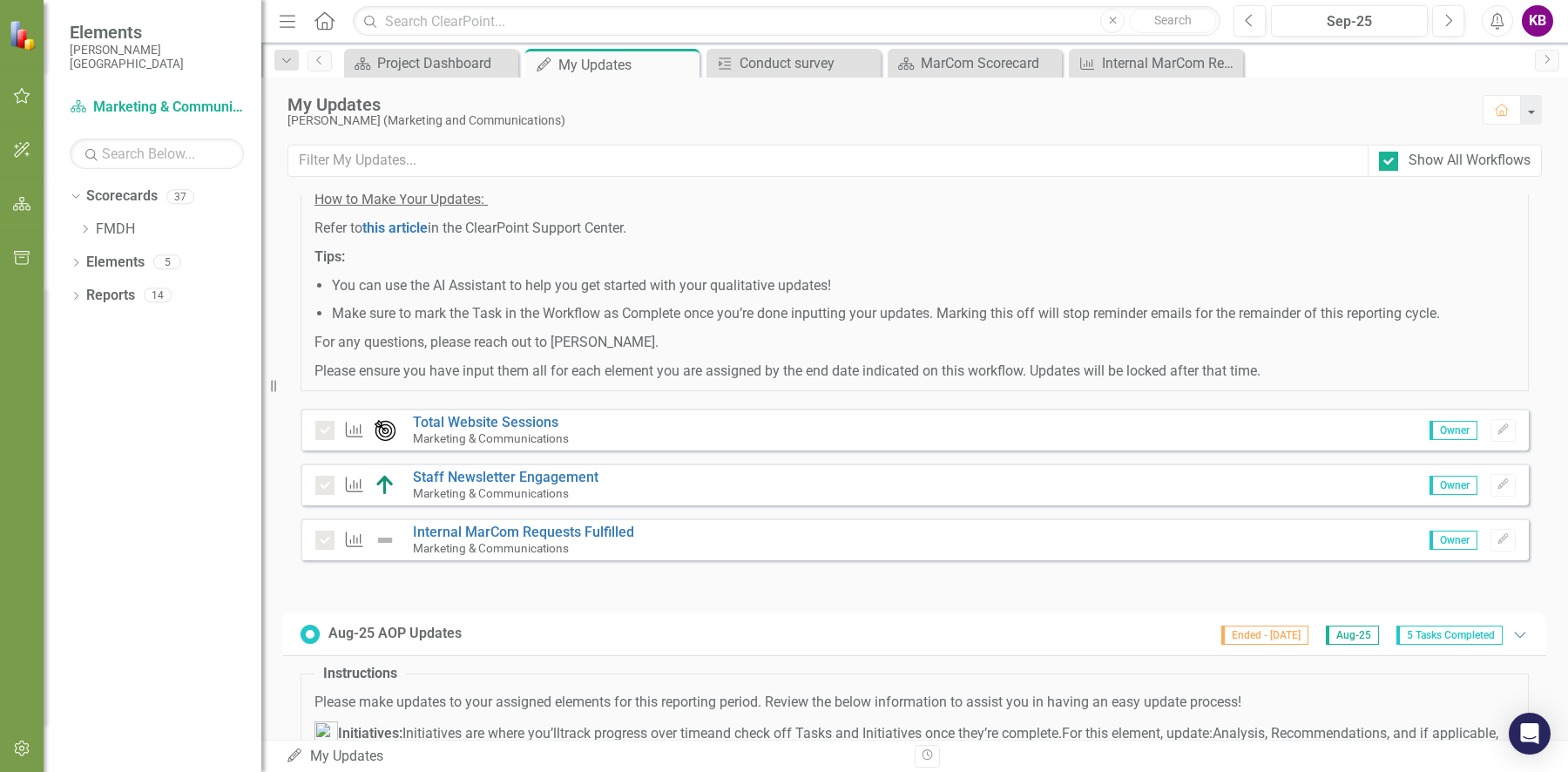
scroll to position [1204, 0]
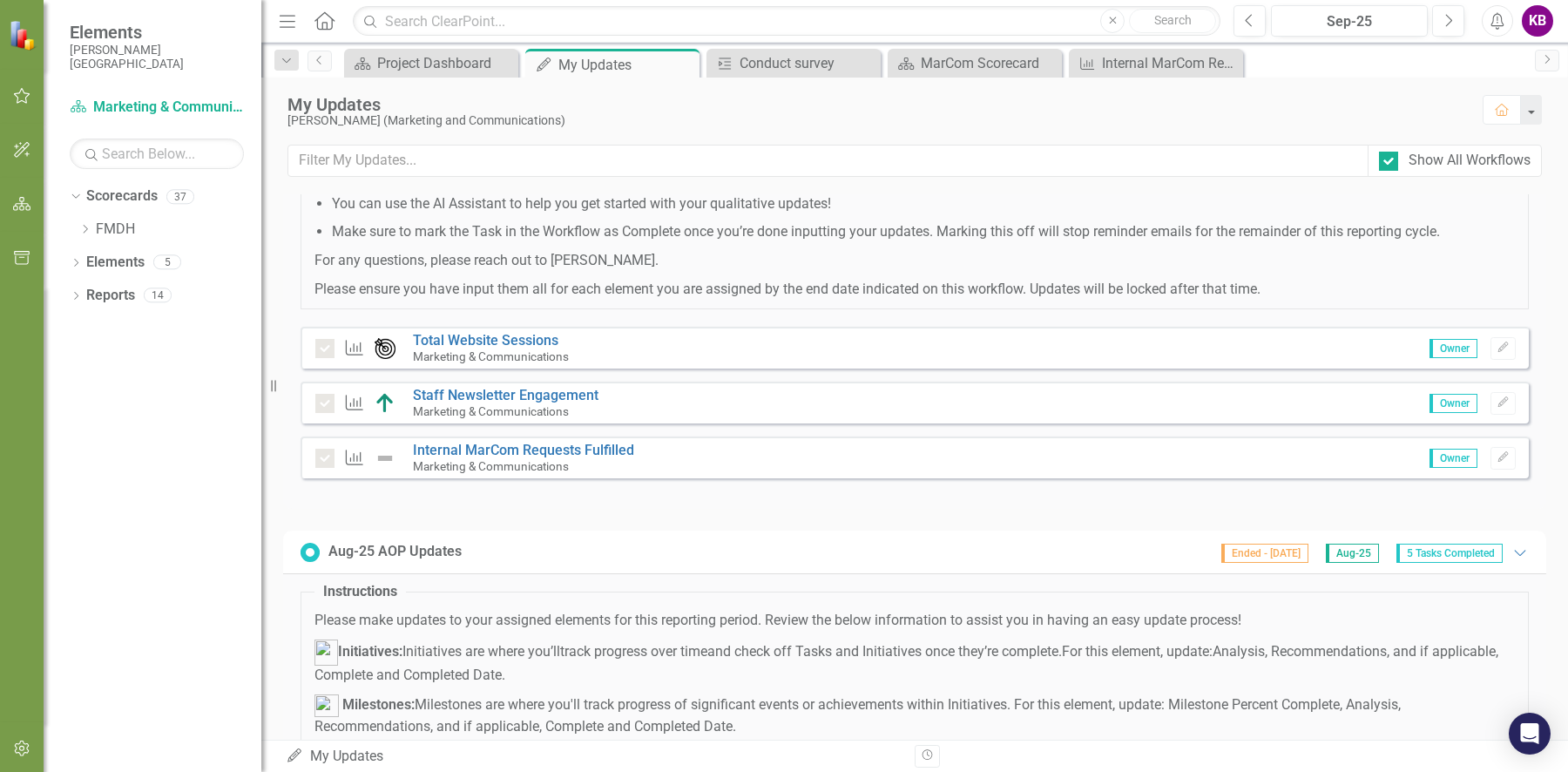
click at [326, 345] on div at bounding box center [325, 349] width 19 height 19
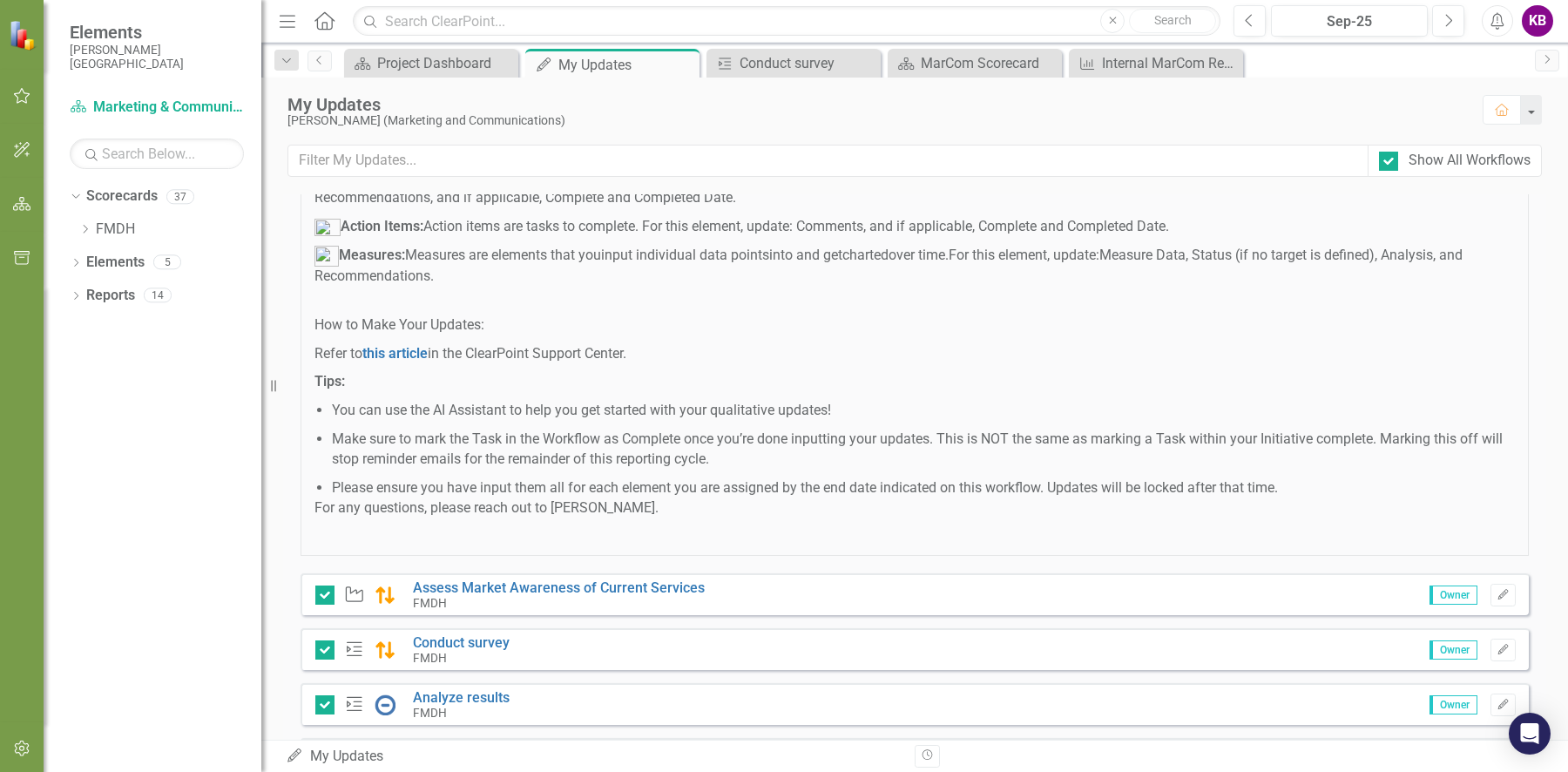
scroll to position [3307, 0]
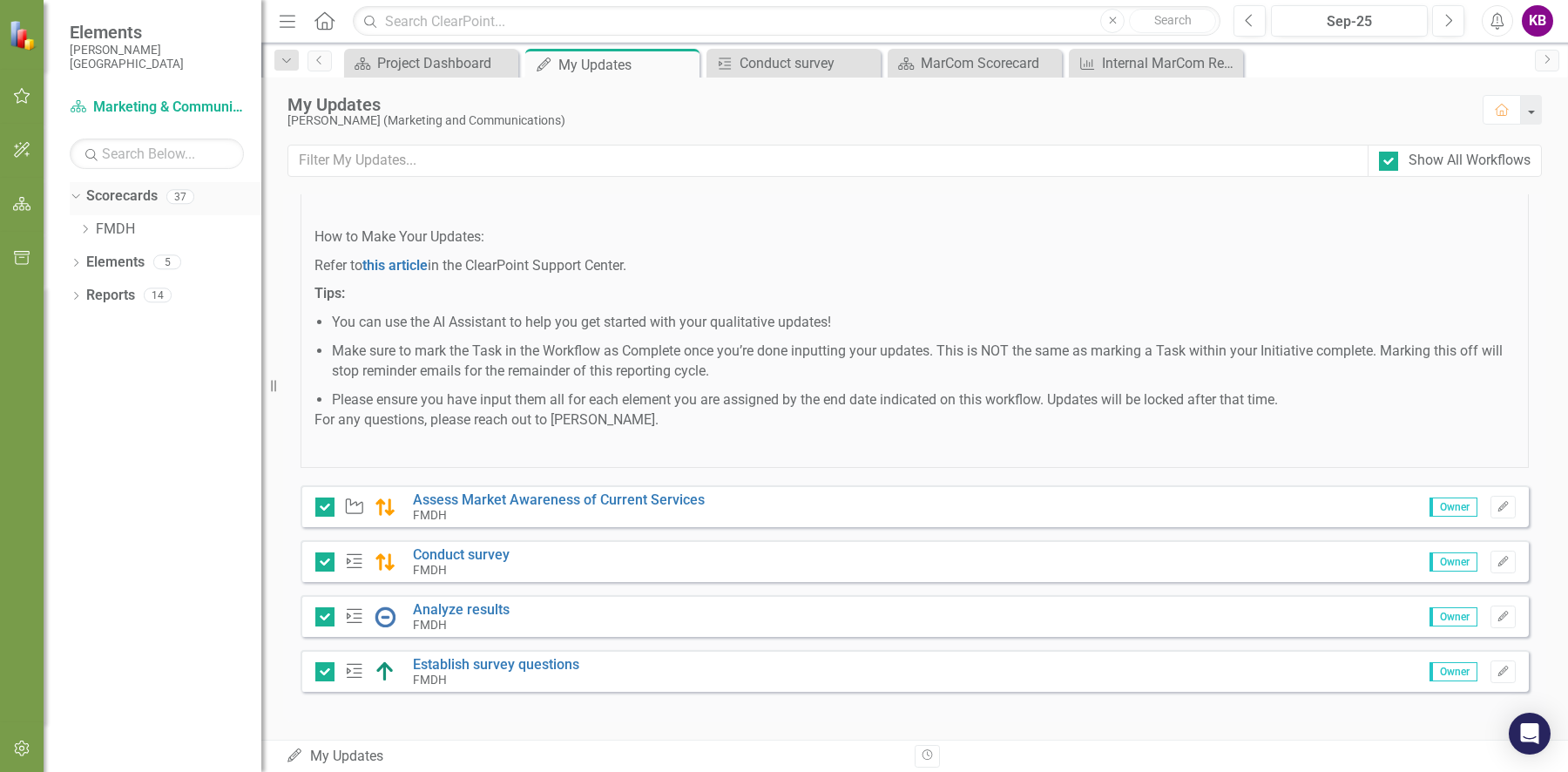
click at [106, 200] on link "Scorecards" at bounding box center [121, 196] width 71 height 20
click at [118, 230] on link "FMDH" at bounding box center [178, 230] width 166 height 20
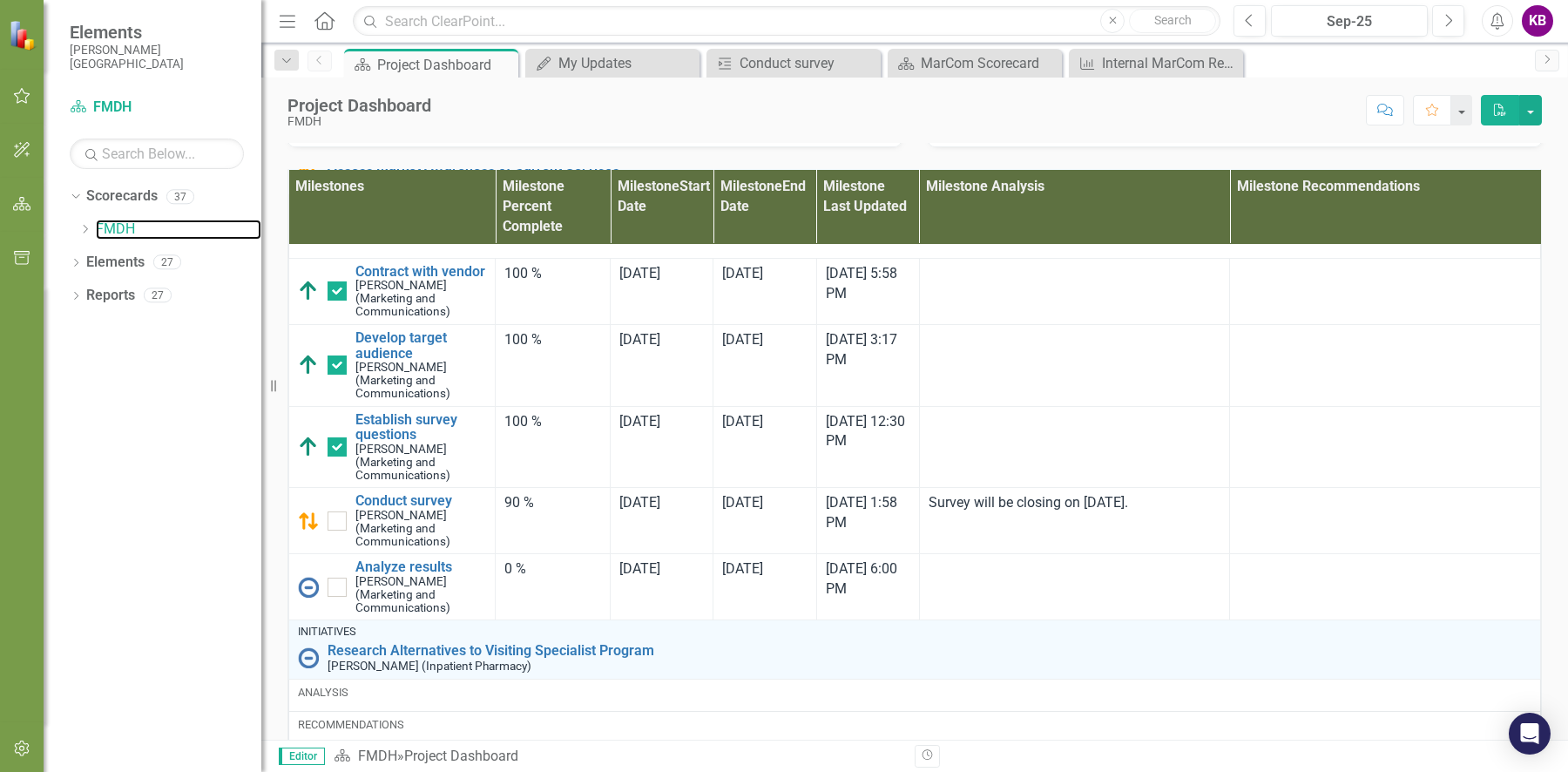
scroll to position [1948, 0]
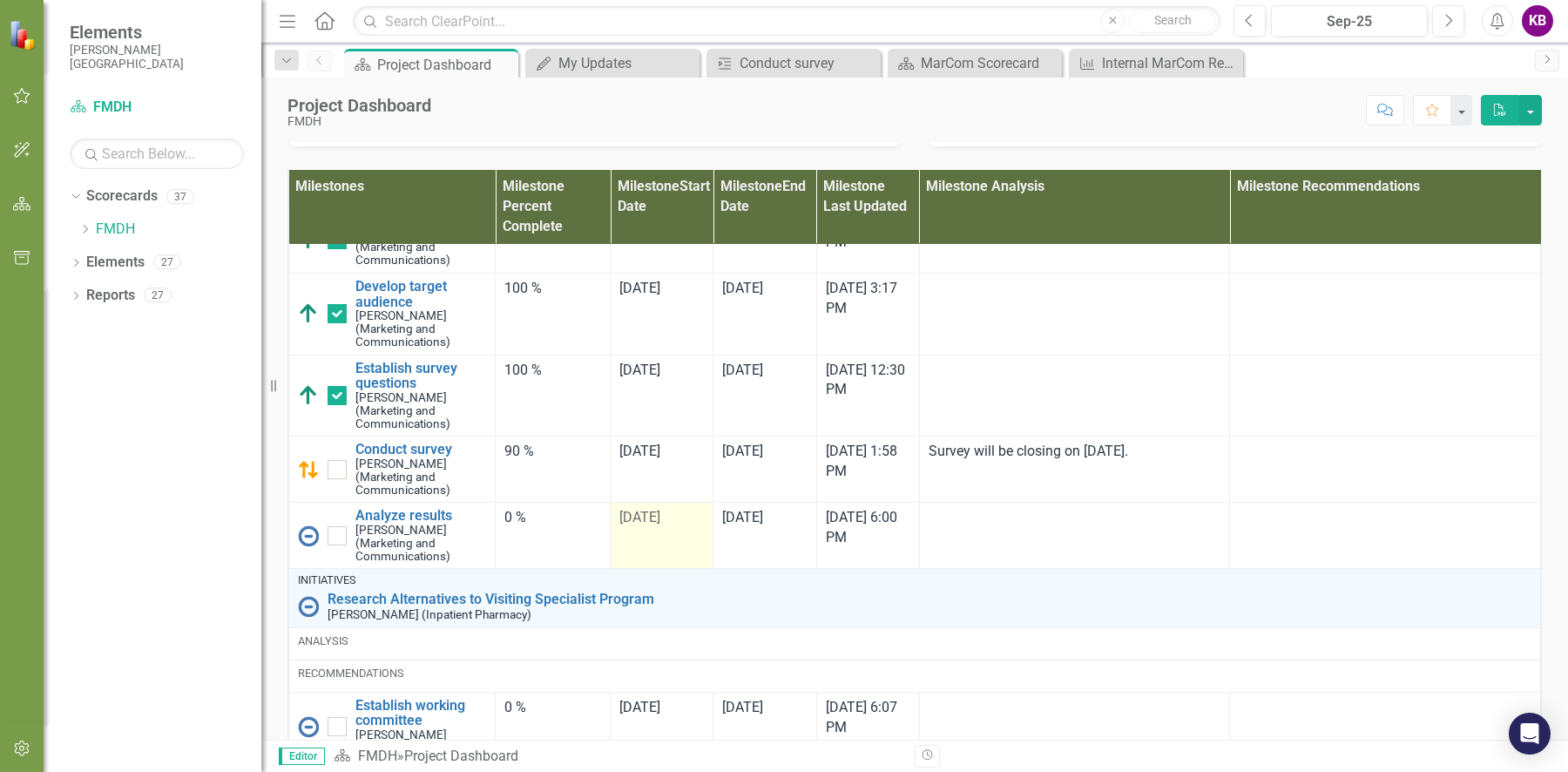
click at [640, 525] on span "[DATE]" at bounding box center [639, 517] width 41 height 16
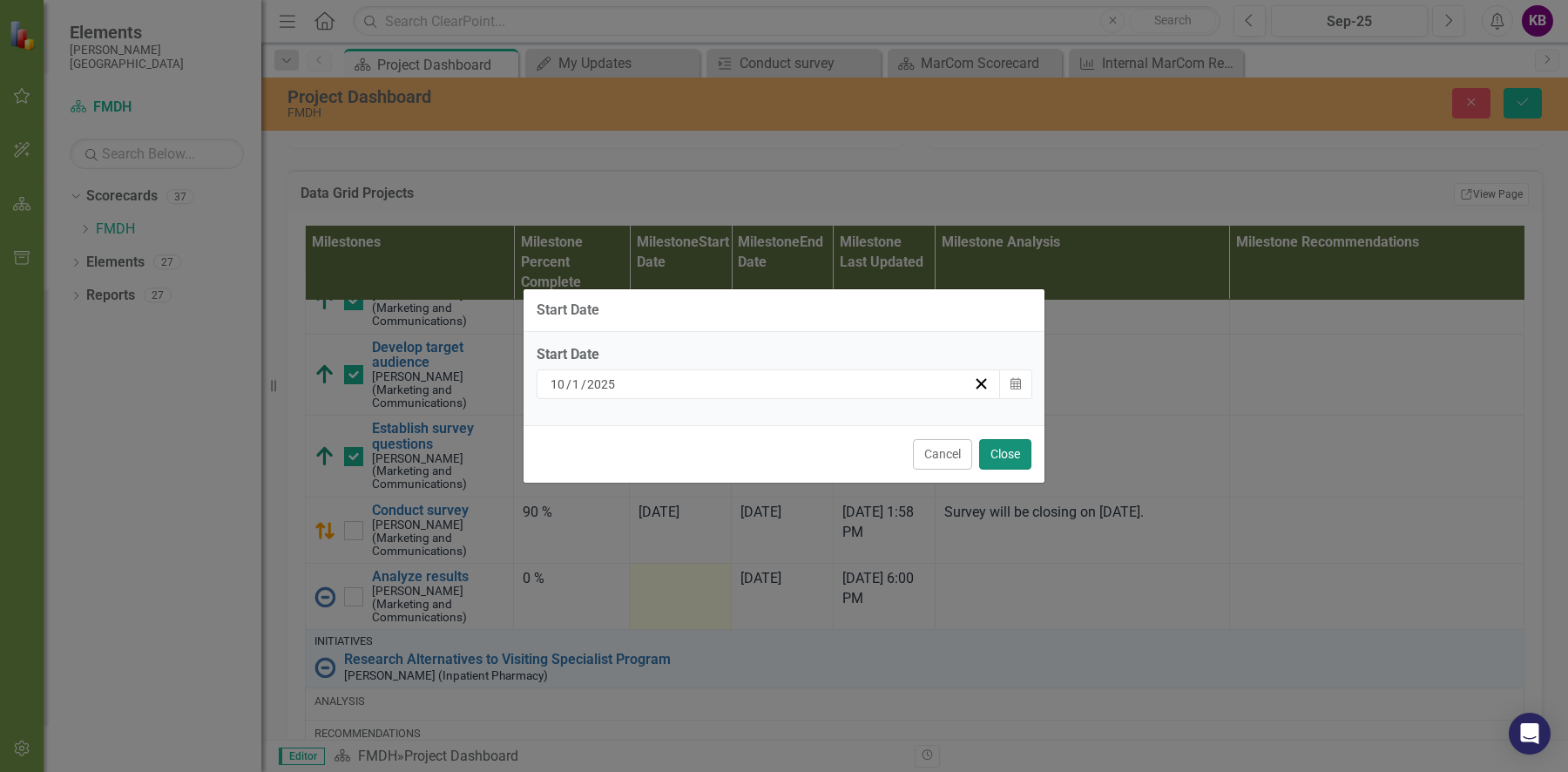
click at [1017, 451] on button "Close" at bounding box center [1005, 454] width 52 height 30
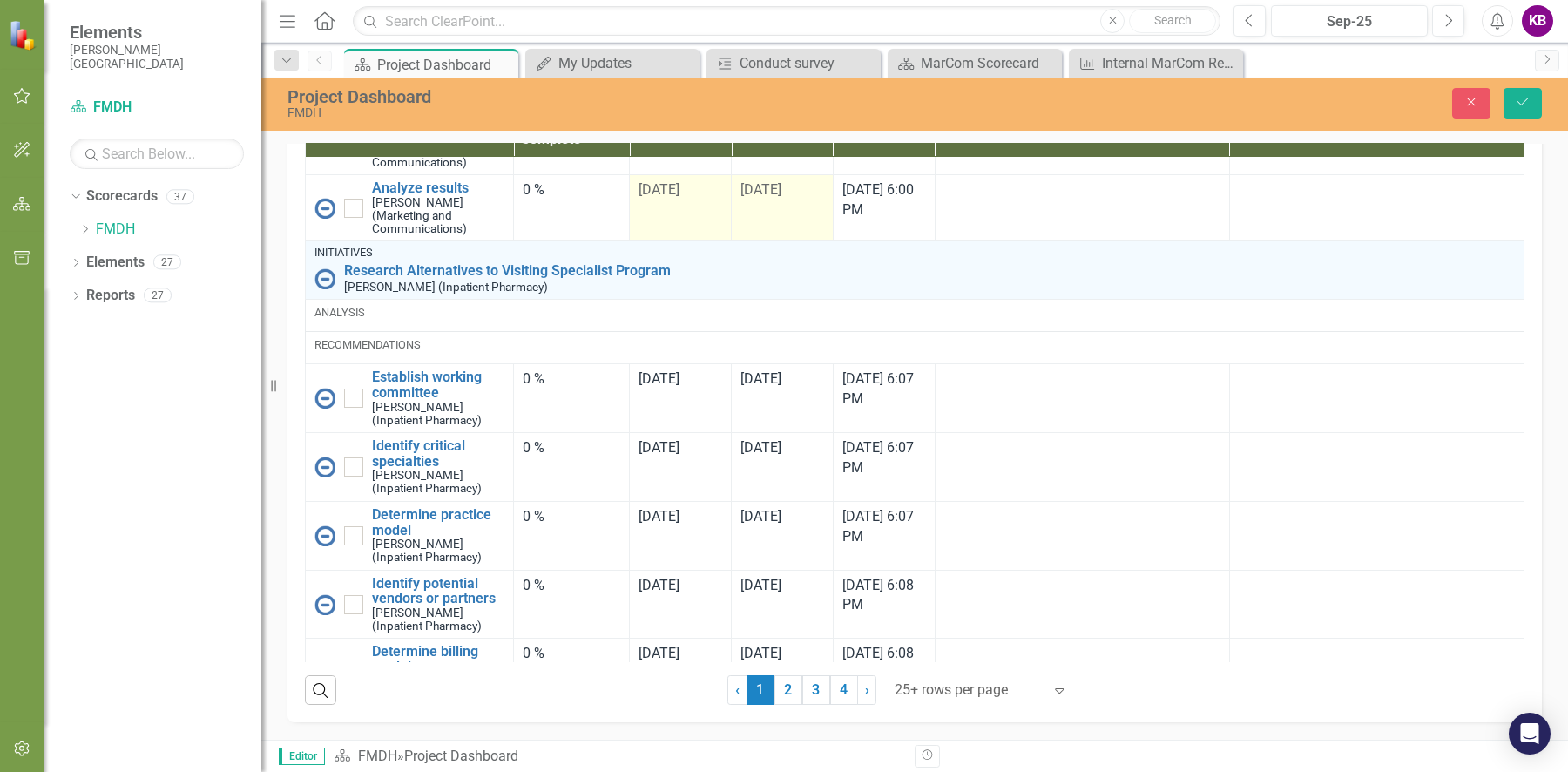
scroll to position [1255, 0]
click at [783, 698] on link "2" at bounding box center [788, 689] width 27 height 29
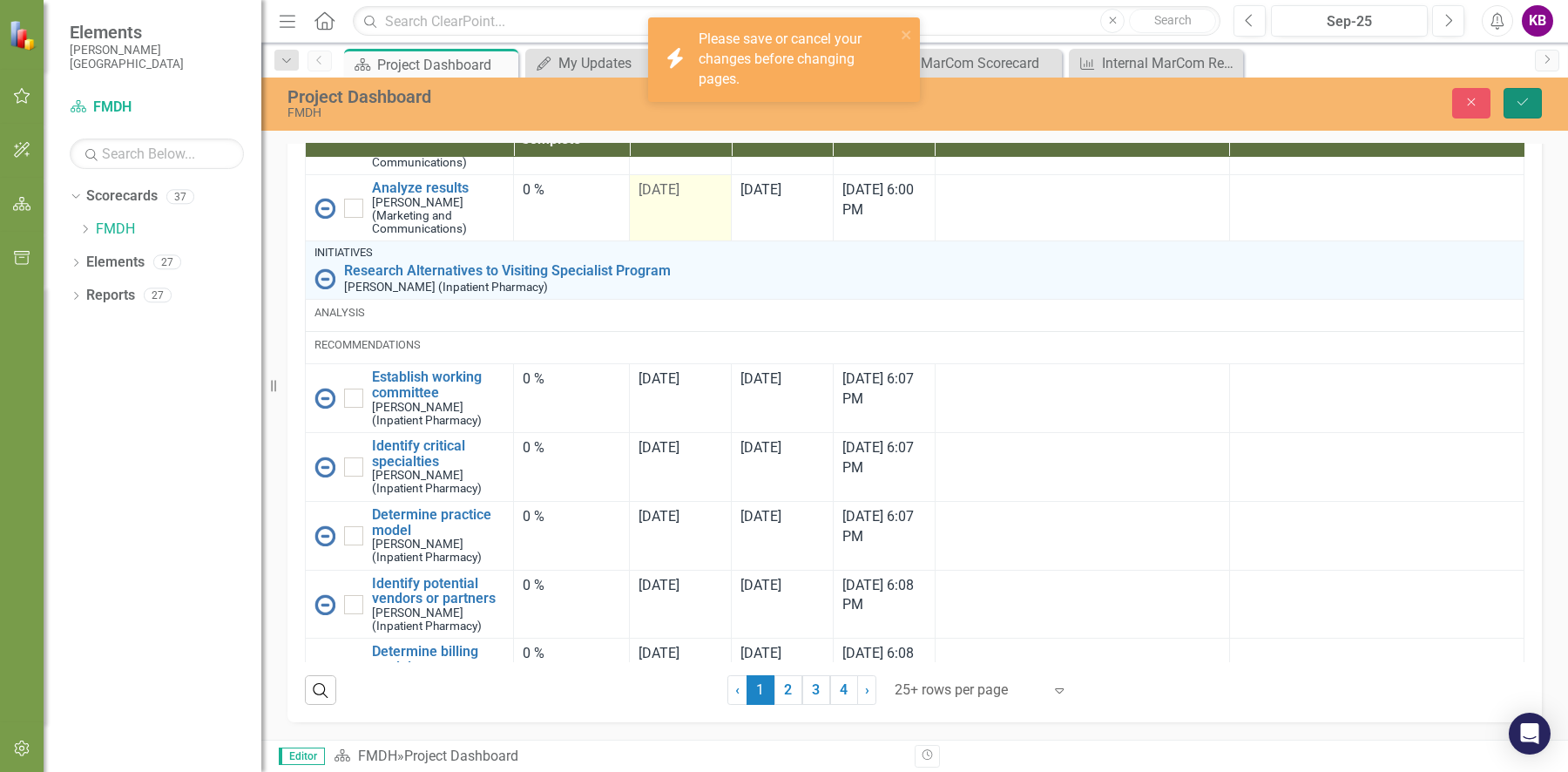
click at [1519, 101] on icon "Save" at bounding box center [1522, 101] width 16 height 12
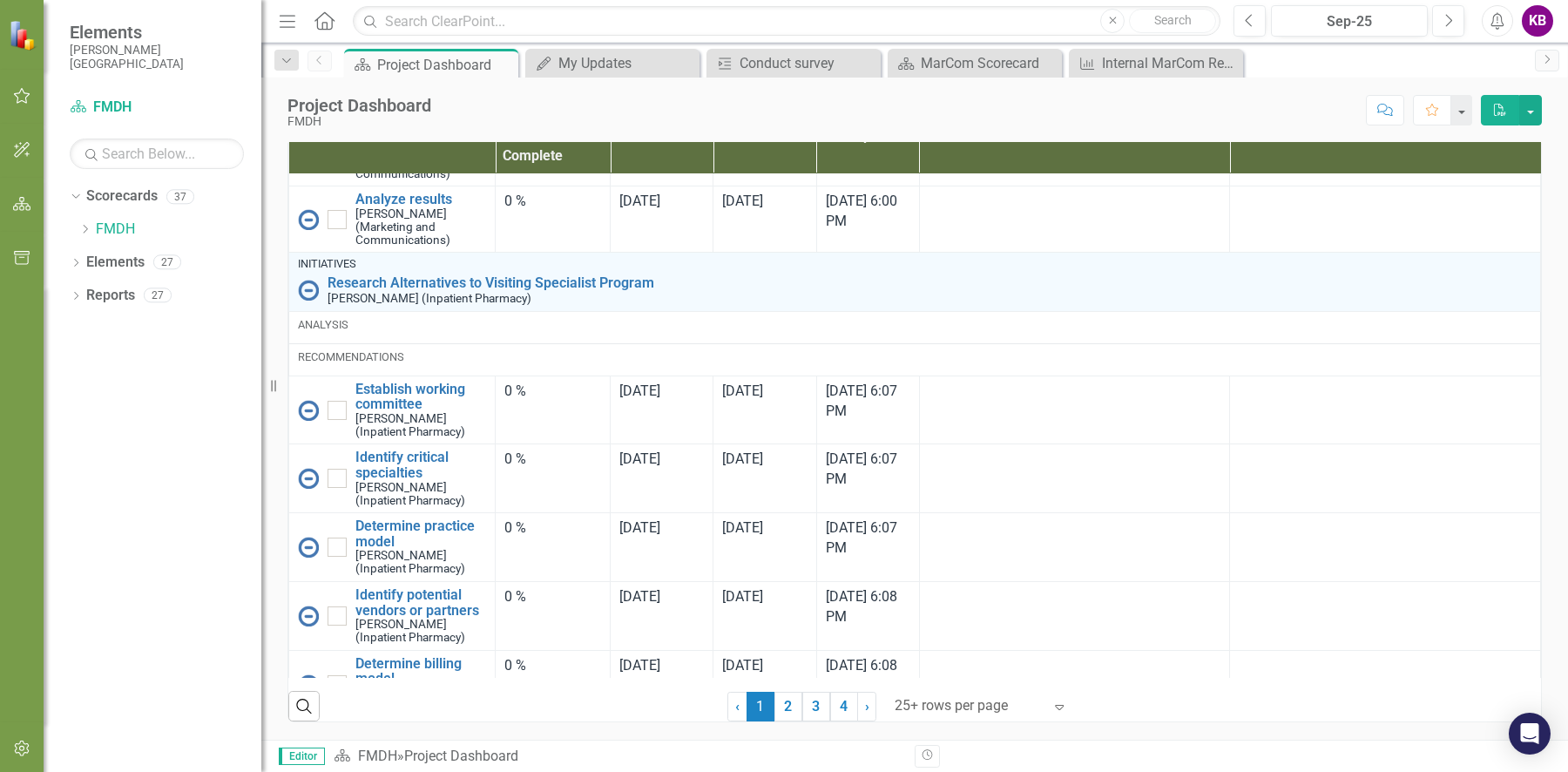
scroll to position [1184, 0]
click at [781, 712] on link "2" at bounding box center [788, 707] width 27 height 29
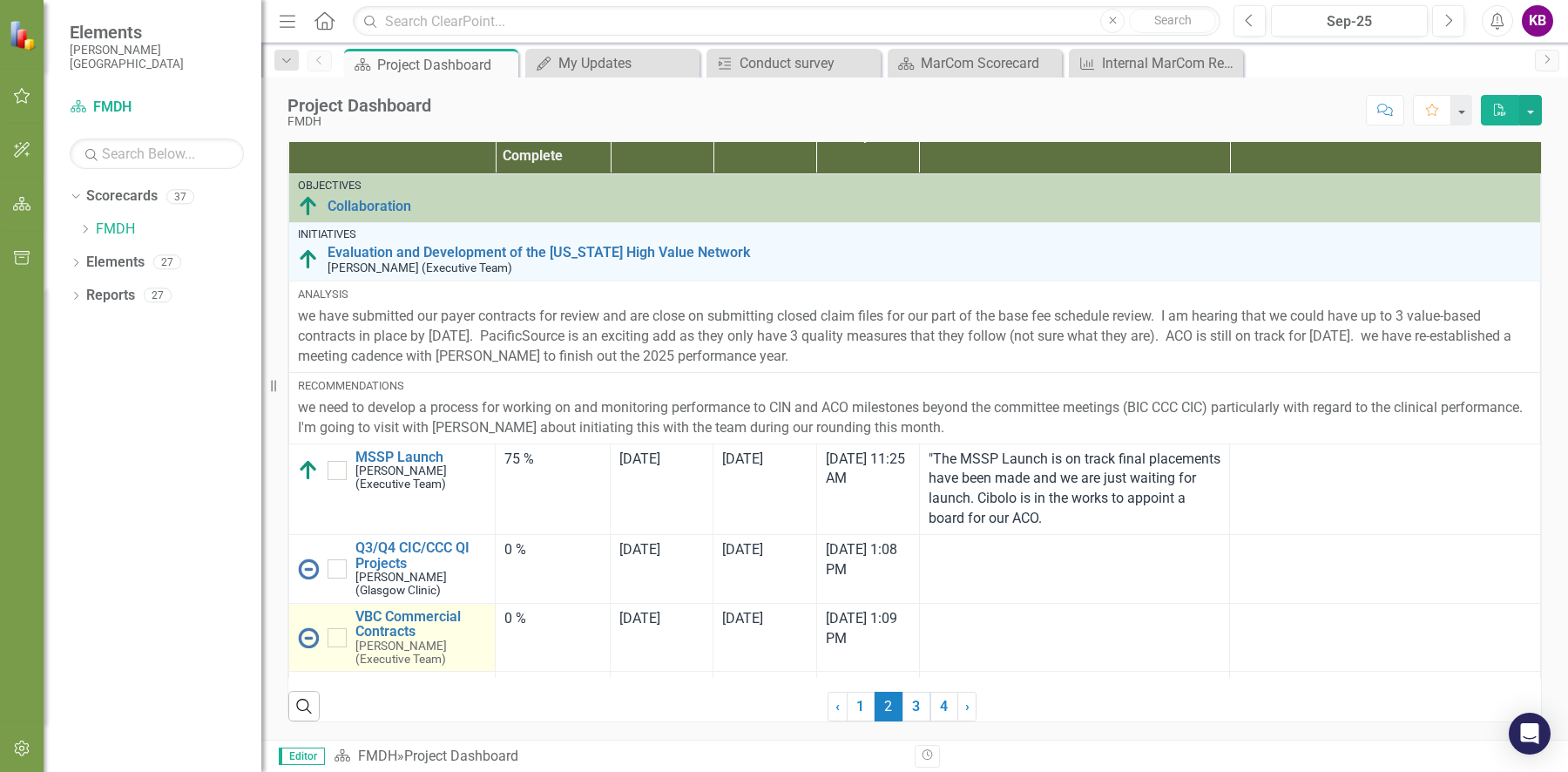
checkbox input "true"
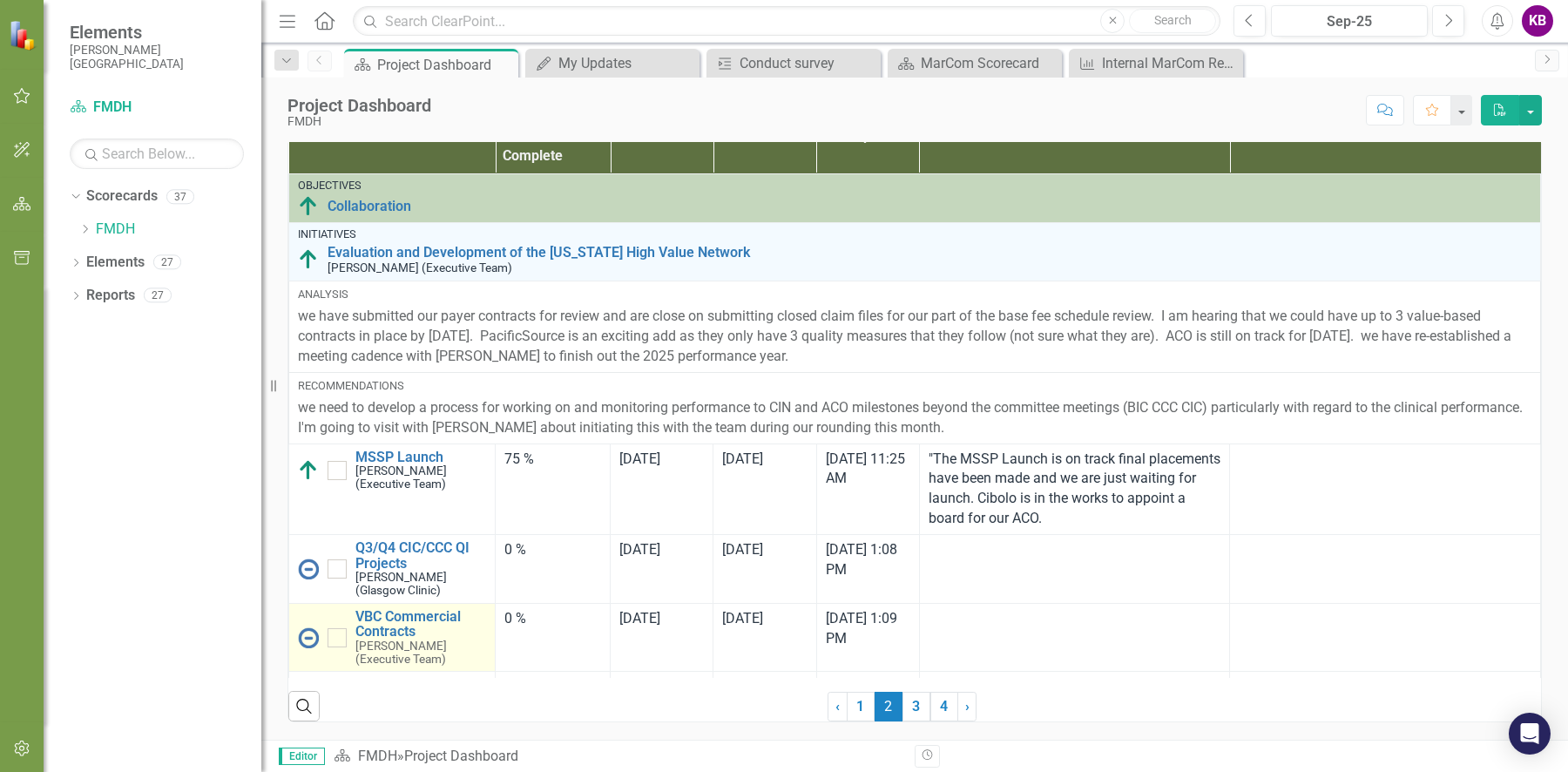
checkbox input "true"
checkbox input "false"
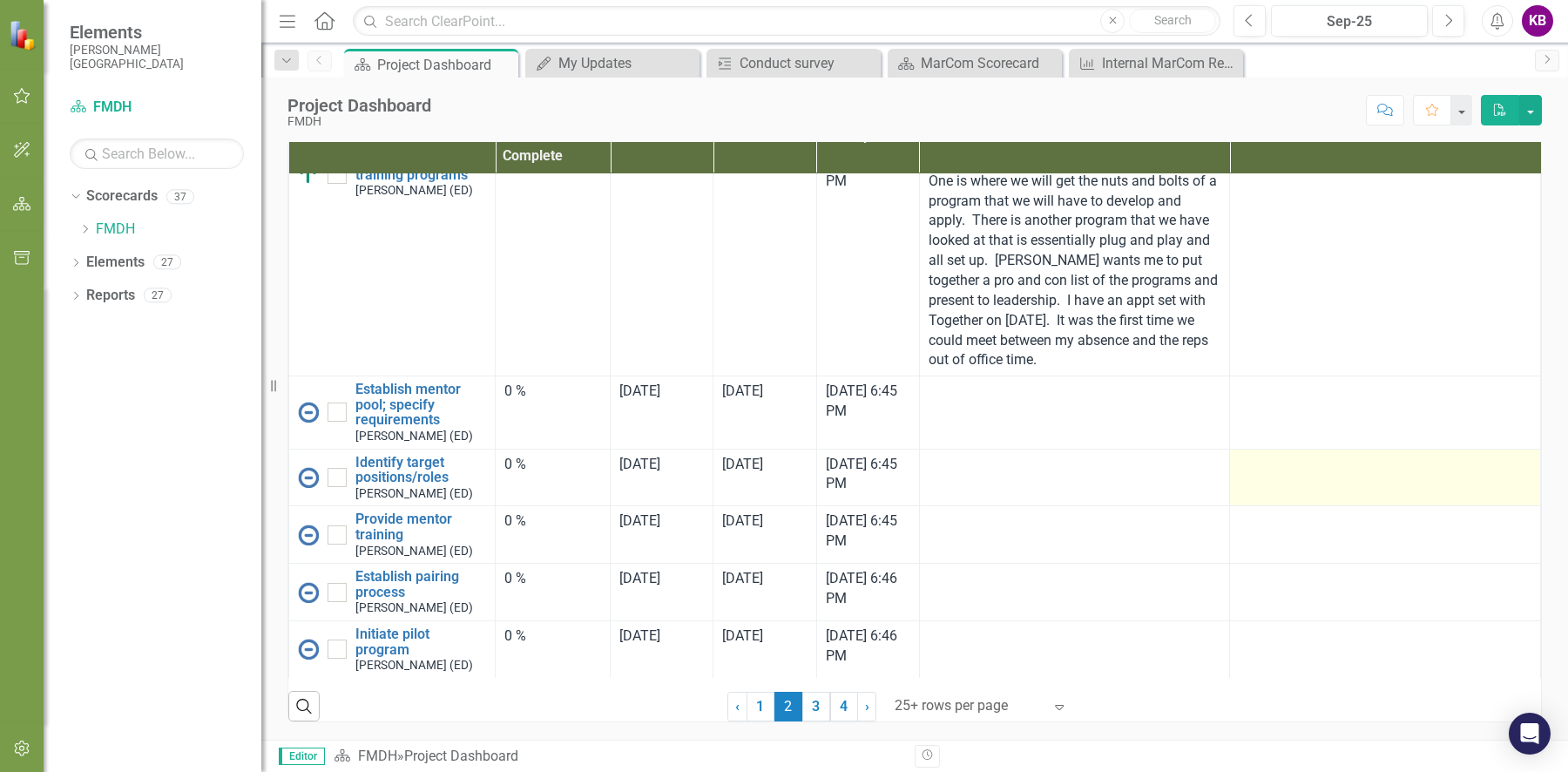
scroll to position [1184, 0]
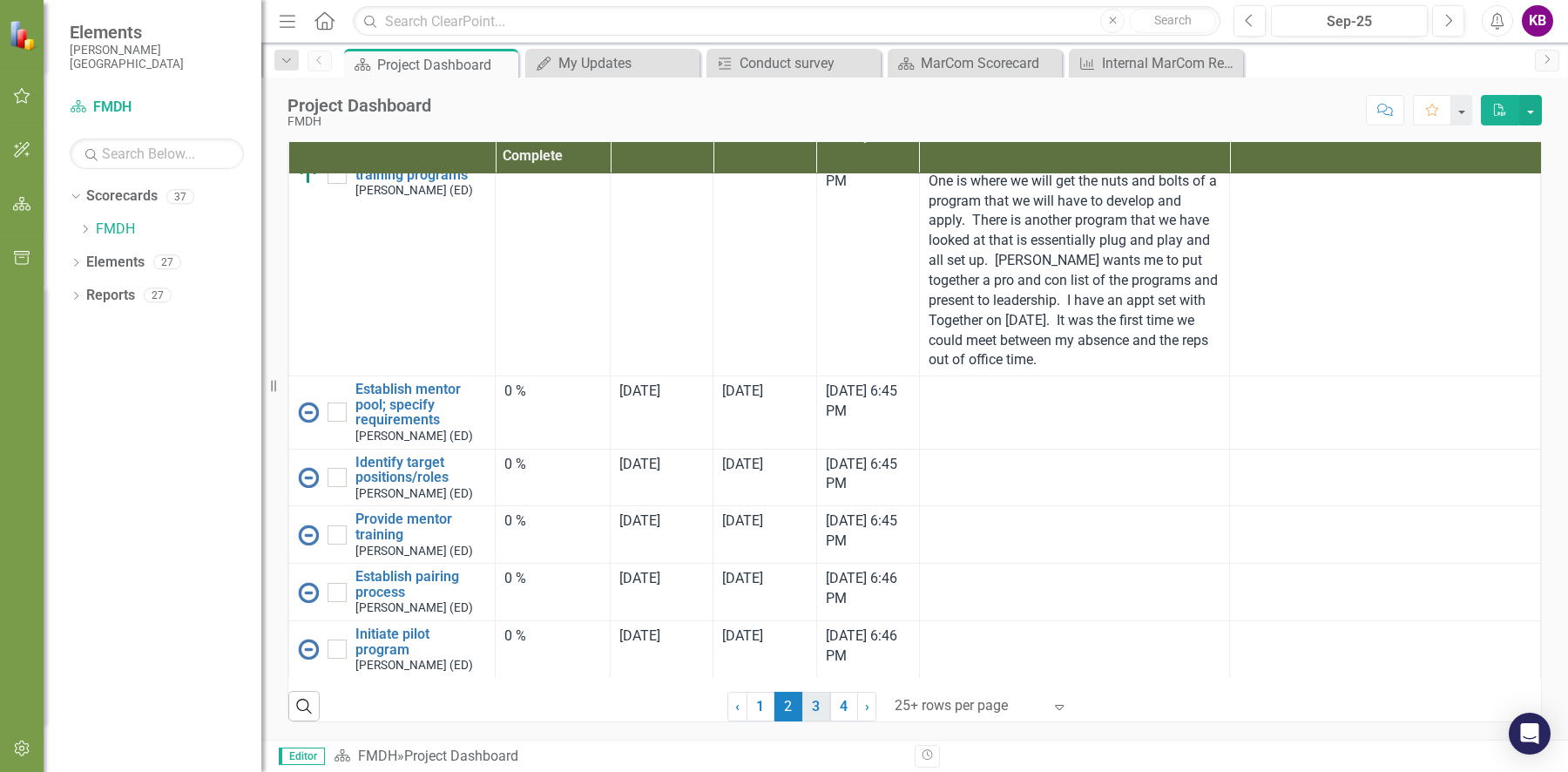
click at [808, 705] on link "3" at bounding box center [815, 707] width 27 height 29
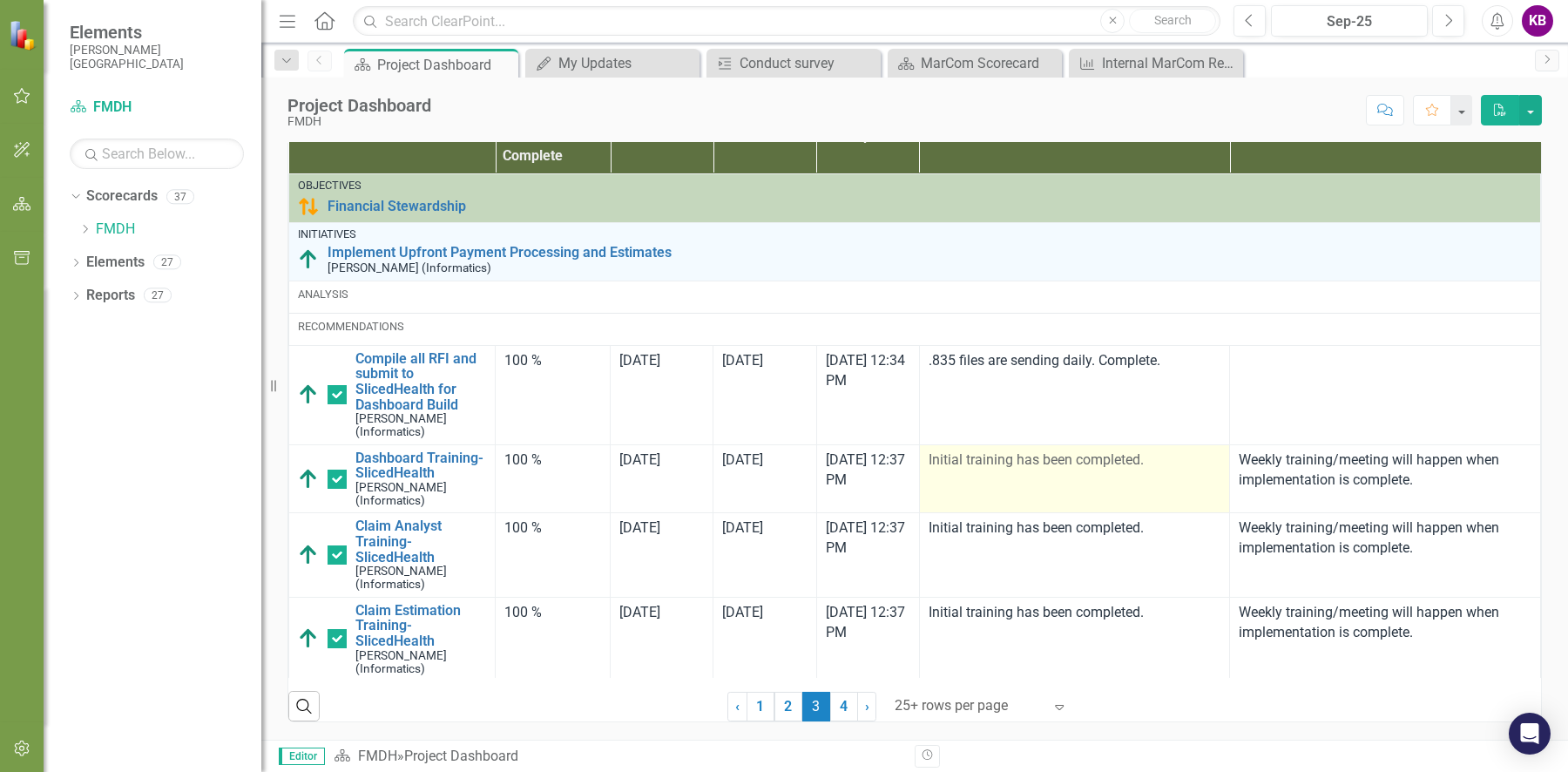
checkbox input "false"
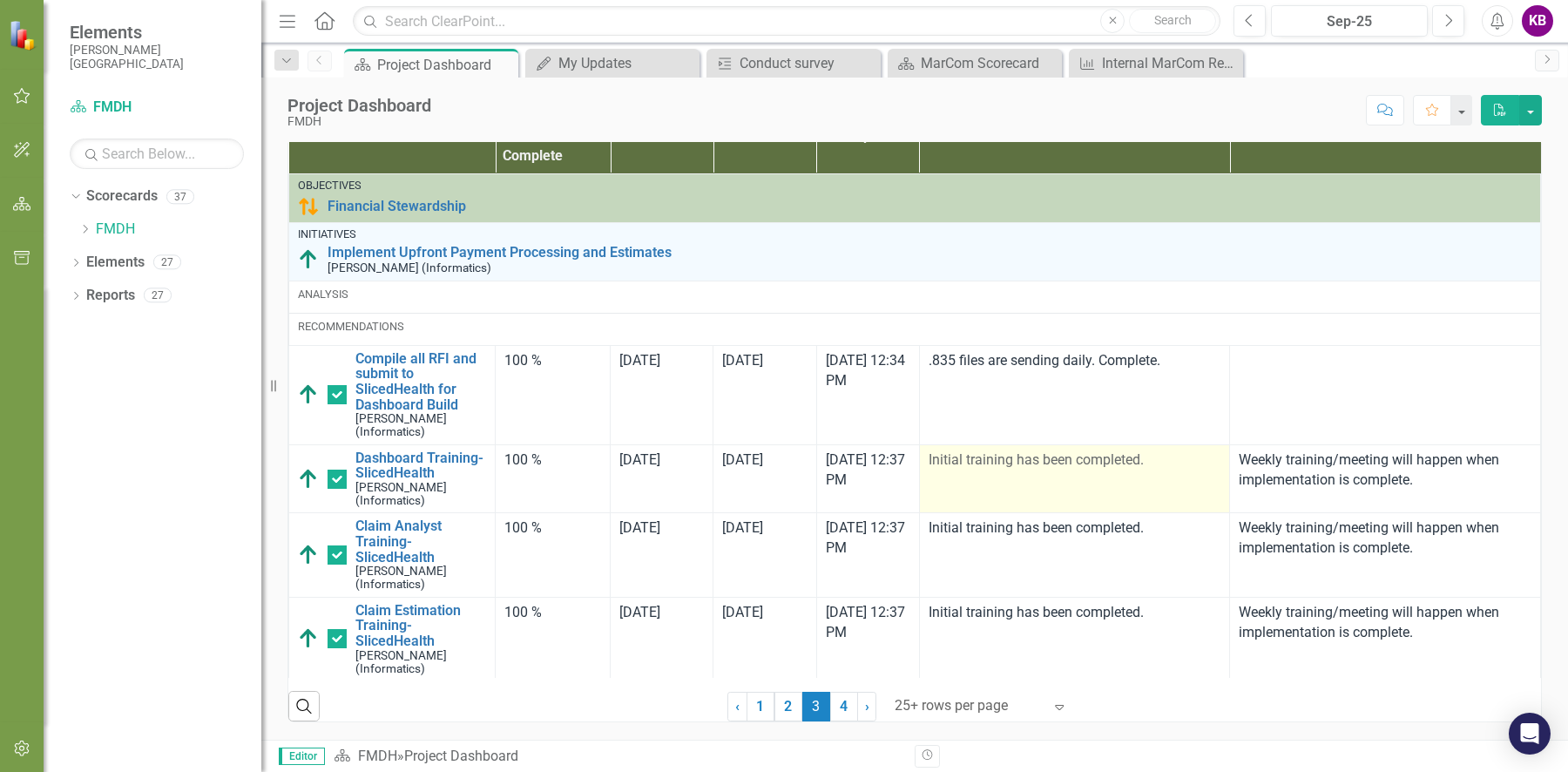
checkbox input "true"
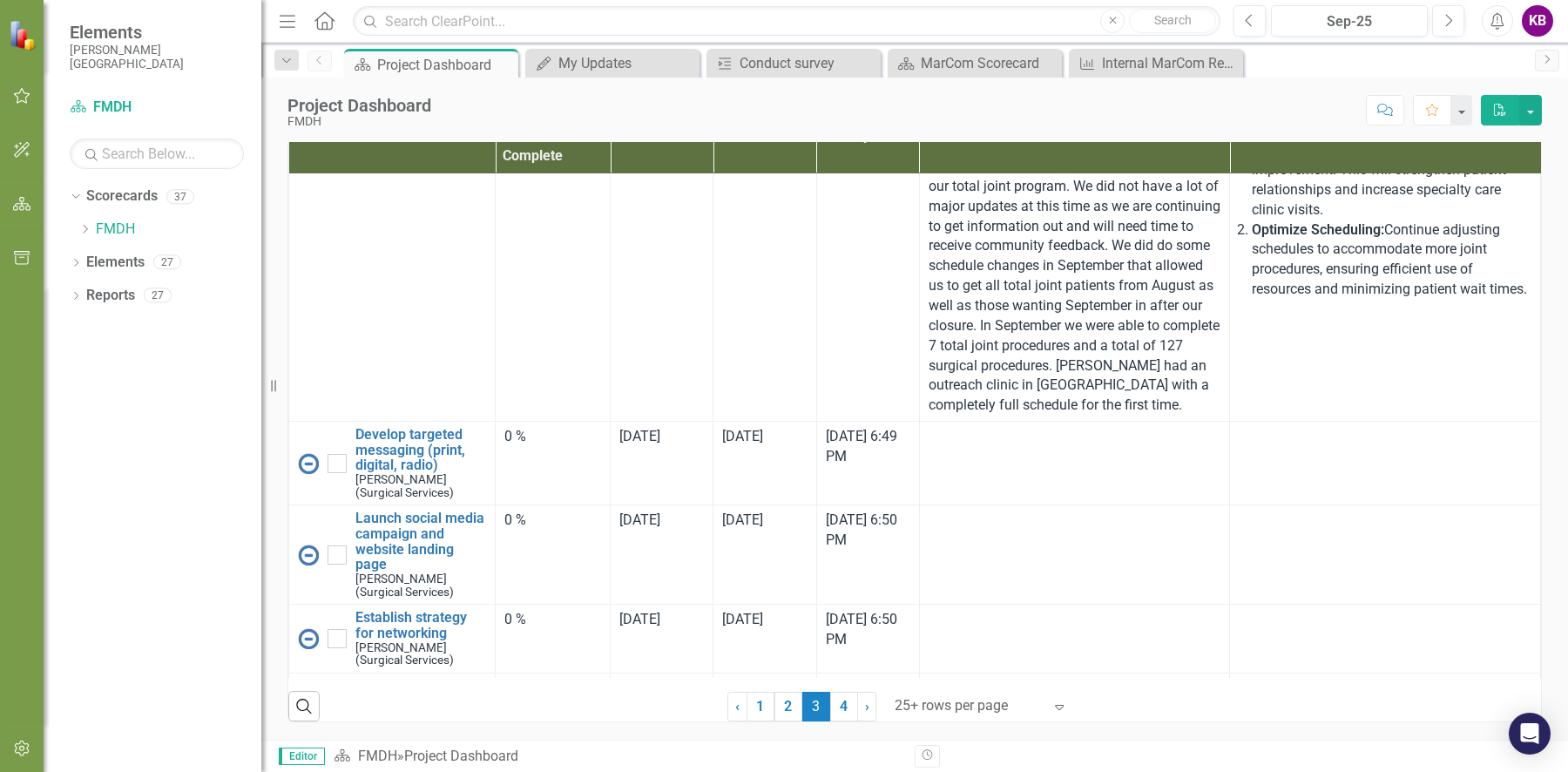
scroll to position [1589, 0]
